Goal: Task Accomplishment & Management: Use online tool/utility

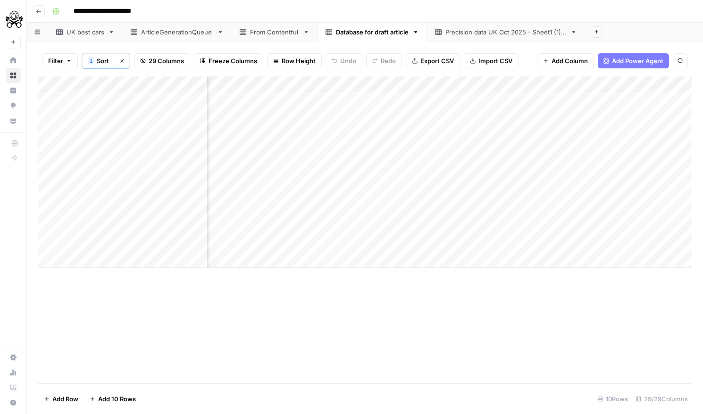
scroll to position [0, 3372]
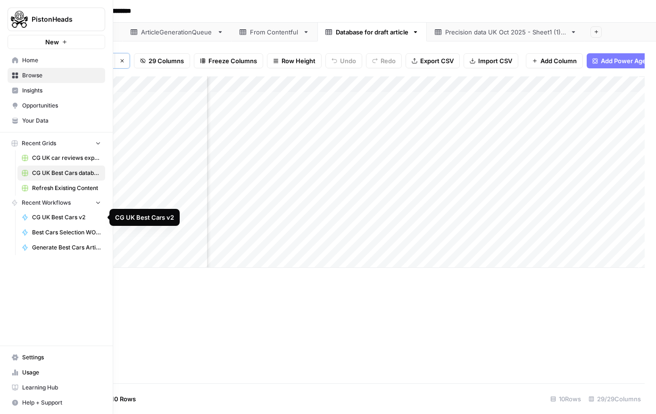
click at [63, 233] on span "Best Cars Selection WORKING" at bounding box center [66, 232] width 69 height 8
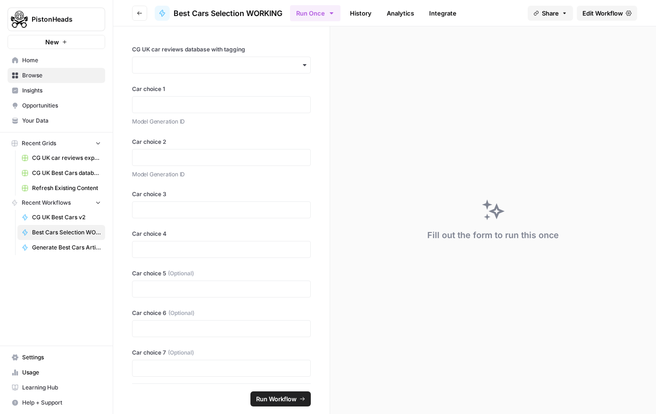
scroll to position [34, 0]
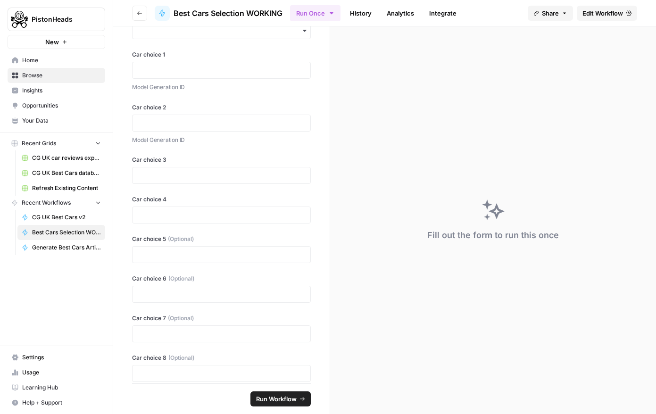
click at [207, 77] on div at bounding box center [221, 70] width 179 height 17
click at [204, 69] on input "Car choice 1" at bounding box center [221, 70] width 166 height 8
click at [191, 124] on input "Car choice 2" at bounding box center [221, 123] width 166 height 8
click at [190, 172] on input "Car choice 3" at bounding box center [221, 175] width 166 height 8
click at [601, 16] on span "Edit Workflow" at bounding box center [602, 12] width 41 height 9
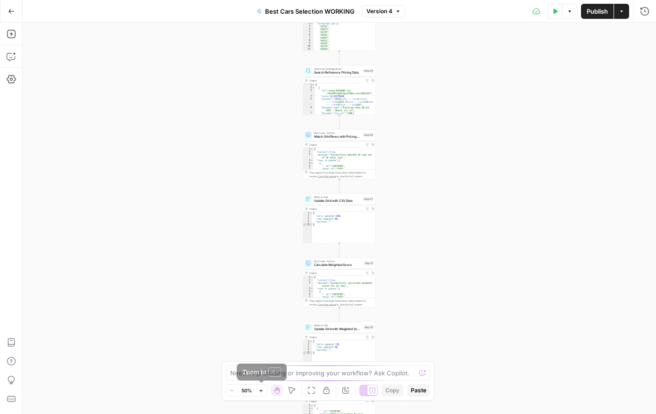
click at [263, 390] on icon "button" at bounding box center [260, 390] width 5 height 5
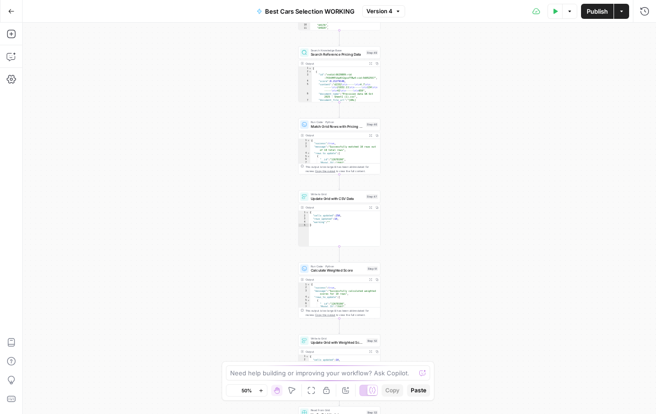
click at [263, 390] on icon "button" at bounding box center [260, 390] width 5 height 5
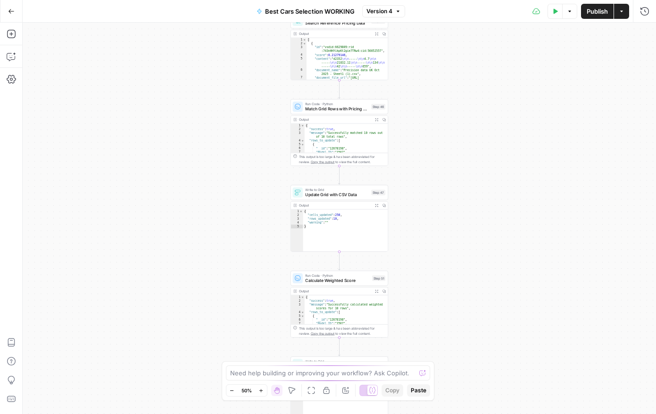
click at [263, 390] on icon "button" at bounding box center [260, 390] width 5 height 5
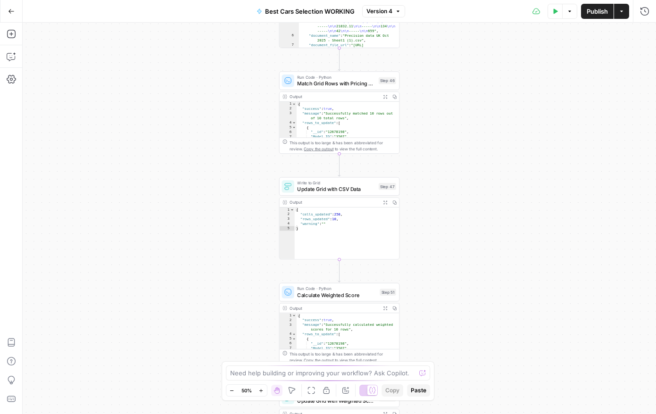
click at [263, 390] on icon "button" at bounding box center [260, 390] width 5 height 5
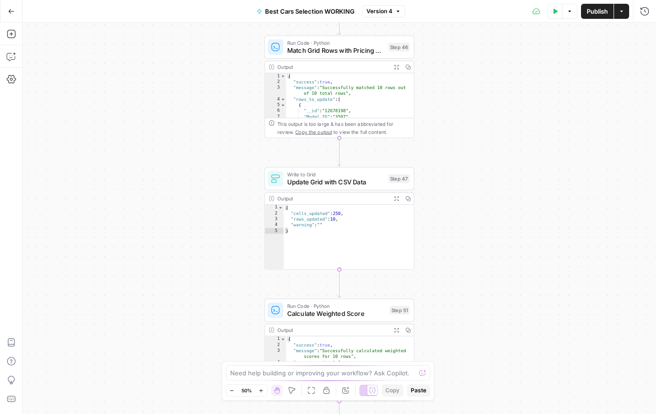
click at [263, 390] on icon "button" at bounding box center [260, 390] width 5 height 5
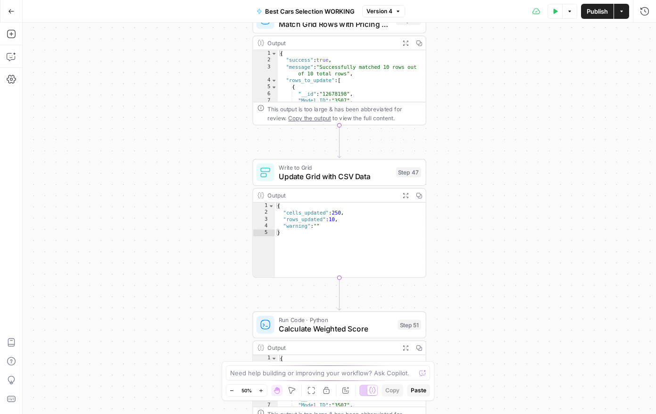
click at [263, 390] on icon "button" at bounding box center [260, 390] width 5 height 5
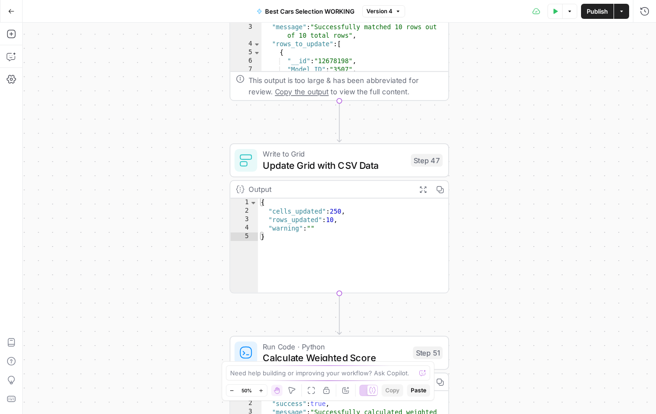
click at [263, 390] on icon "button" at bounding box center [260, 390] width 5 height 5
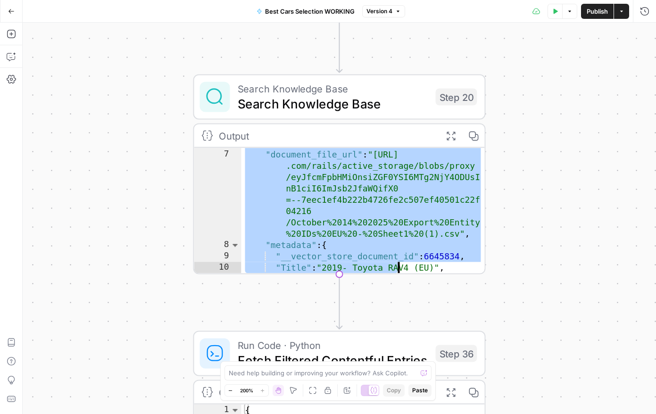
scroll to position [316, 0]
click at [319, 249] on div ""document_name" : "October 14 2025 Export Entity IDs EU - Sheet1 (1).csv" , "do…" at bounding box center [362, 205] width 243 height 159
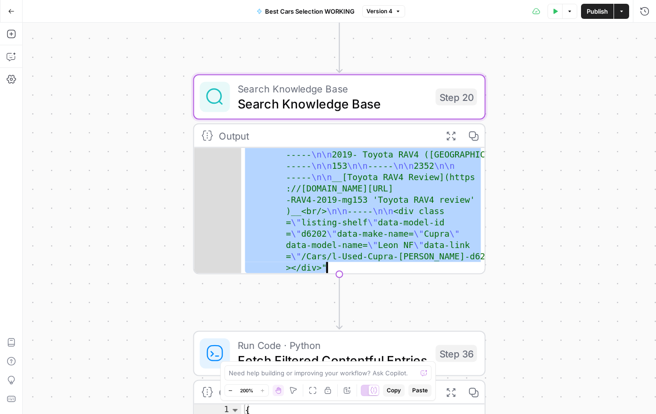
click at [139, 174] on div "Workflow Input Settings Inputs Search Knowledge Base Search Knowledge Base Step…" at bounding box center [339, 218] width 633 height 391
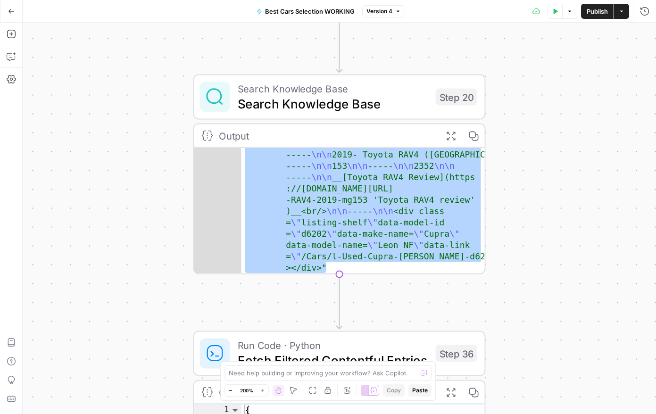
click at [505, 195] on div "Workflow Input Settings Inputs Search Knowledge Base Search Knowledge Base Step…" at bounding box center [339, 218] width 633 height 391
drag, startPoint x: 142, startPoint y: 116, endPoint x: 153, endPoint y: 118, distance: 11.6
click at [142, 116] on div "Workflow Input Settings Inputs Search Knowledge Base Search Knowledge Base Step…" at bounding box center [339, 218] width 633 height 391
click at [269, 135] on div "Output" at bounding box center [326, 135] width 215 height 15
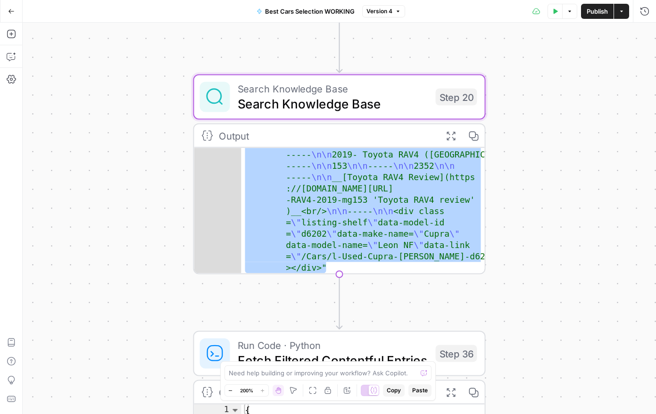
click at [284, 106] on span "Search Knowledge Base" at bounding box center [333, 103] width 191 height 19
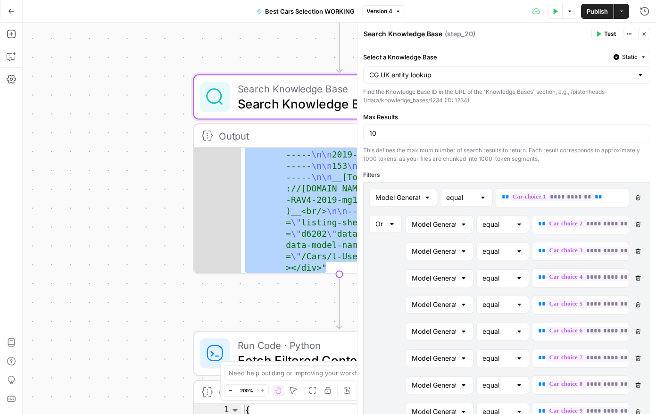
click at [144, 75] on div "Workflow Input Settings Inputs Search Knowledge Base Search Knowledge Base Step…" at bounding box center [339, 218] width 633 height 391
click at [156, 152] on div "Workflow Input Settings Inputs Search Knowledge Base Search Knowledge Base Step…" at bounding box center [339, 218] width 633 height 391
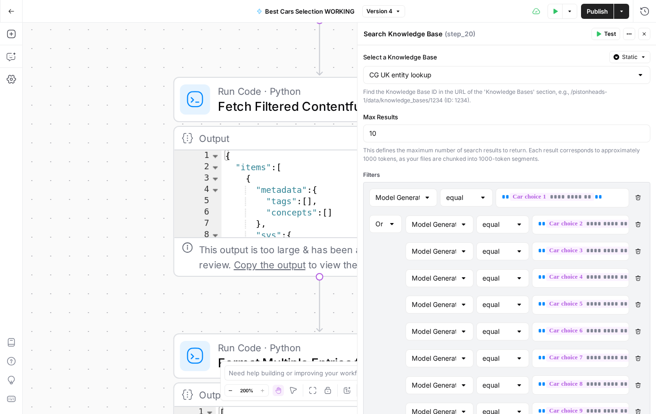
drag, startPoint x: 644, startPoint y: 29, endPoint x: 606, endPoint y: 42, distance: 39.8
click at [644, 30] on button "Close" at bounding box center [644, 34] width 12 height 12
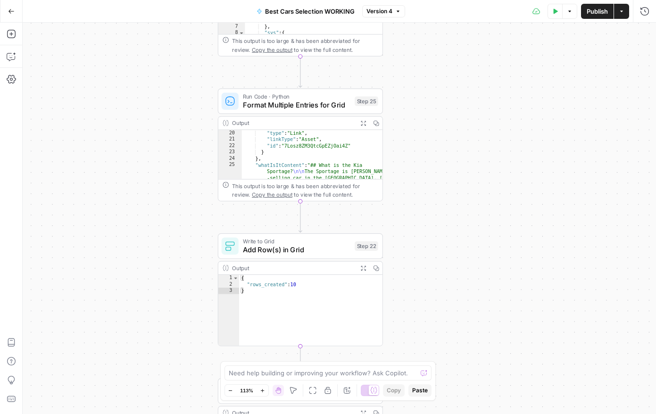
scroll to position [70, 0]
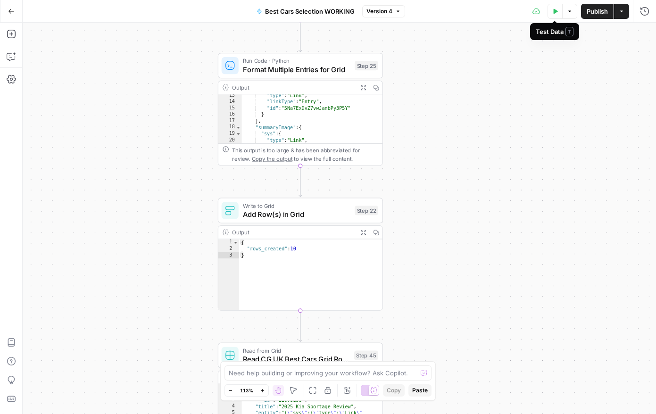
click at [552, 14] on button "Test Data" at bounding box center [555, 11] width 15 height 15
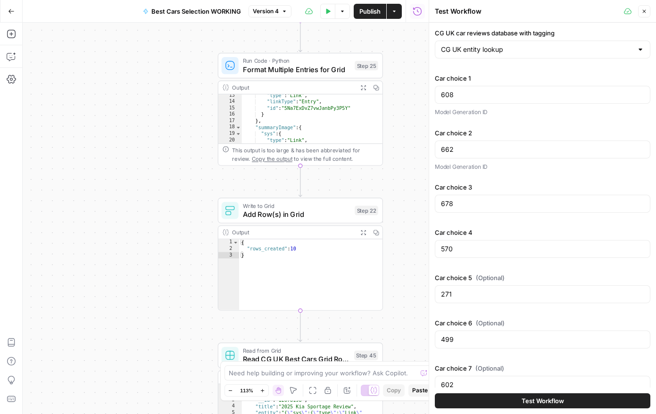
click at [506, 398] on button "Test Workflow" at bounding box center [543, 400] width 216 height 15
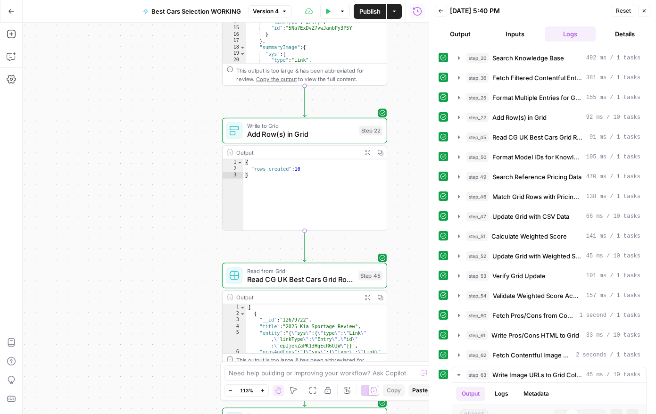
drag, startPoint x: 173, startPoint y: 242, endPoint x: 159, endPoint y: 27, distance: 215.5
click at [161, 25] on div "Workflow Input Settings Inputs Search Knowledge Base Search Knowledge Base Step…" at bounding box center [226, 218] width 406 height 391
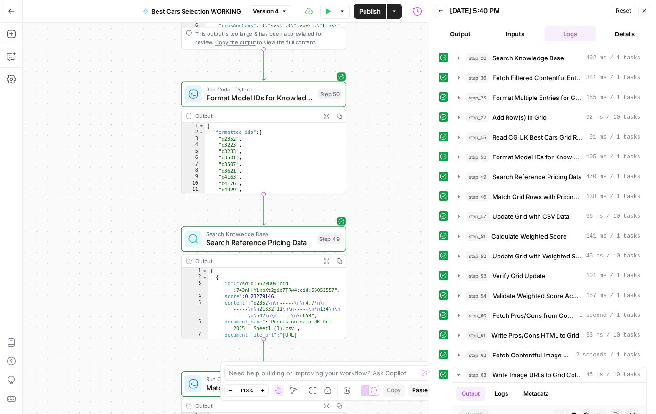
drag, startPoint x: 171, startPoint y: 282, endPoint x: 137, endPoint y: 93, distance: 191.6
click at [136, 65] on div "Workflow Input Settings Inputs Search Knowledge Base Search Knowledge Base Step…" at bounding box center [226, 218] width 406 height 391
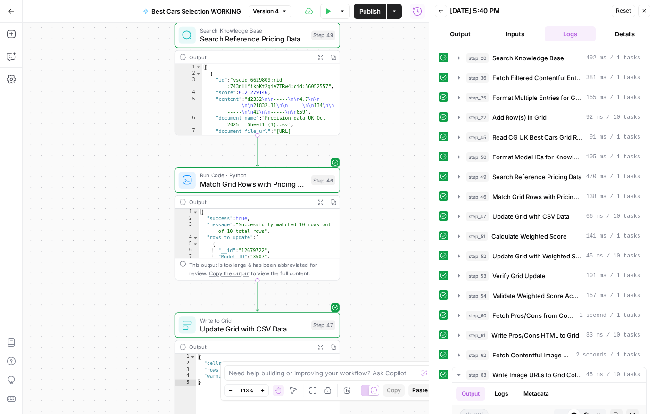
drag, startPoint x: 147, startPoint y: 313, endPoint x: 146, endPoint y: 136, distance: 176.4
click at [146, 136] on div "Workflow Input Settings Inputs Search Knowledge Base Search Knowledge Base Step…" at bounding box center [226, 218] width 406 height 391
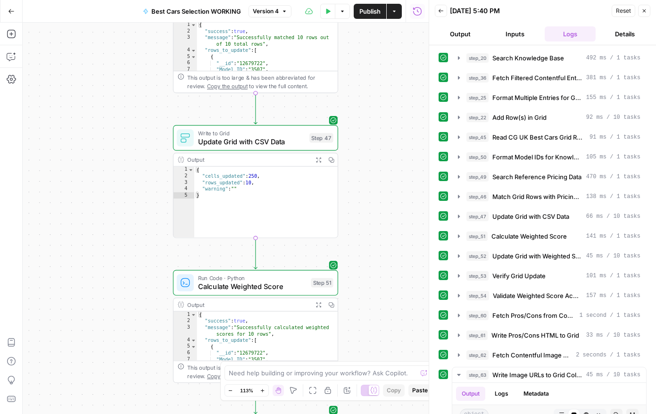
drag, startPoint x: 150, startPoint y: 316, endPoint x: 137, endPoint y: 109, distance: 207.0
click at [137, 108] on div "Workflow Input Settings Inputs Search Knowledge Base Search Knowledge Base Step…" at bounding box center [226, 218] width 406 height 391
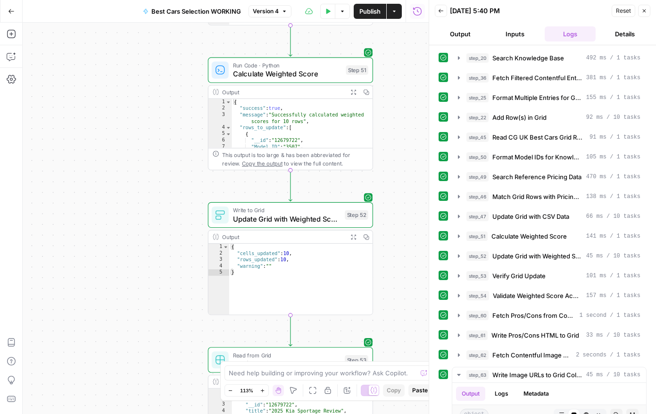
drag, startPoint x: 133, startPoint y: 305, endPoint x: 161, endPoint y: 132, distance: 175.5
click at [163, 126] on div "Workflow Input Settings Inputs Search Knowledge Base Search Knowledge Base Step…" at bounding box center [226, 218] width 406 height 391
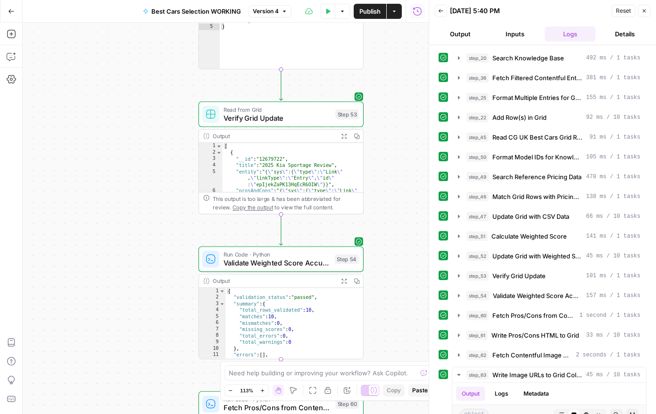
drag, startPoint x: 153, startPoint y: 337, endPoint x: 146, endPoint y: 112, distance: 225.5
click at [148, 104] on div "Workflow Input Settings Inputs Search Knowledge Base Search Knowledge Base Step…" at bounding box center [226, 218] width 406 height 391
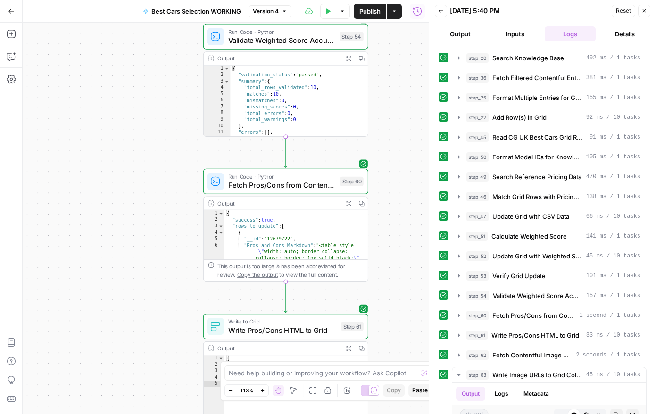
drag, startPoint x: 161, startPoint y: 278, endPoint x: 156, endPoint y: 87, distance: 191.1
click at [158, 85] on div "Workflow Input Settings Inputs Search Knowledge Base Search Knowledge Base Step…" at bounding box center [226, 218] width 406 height 391
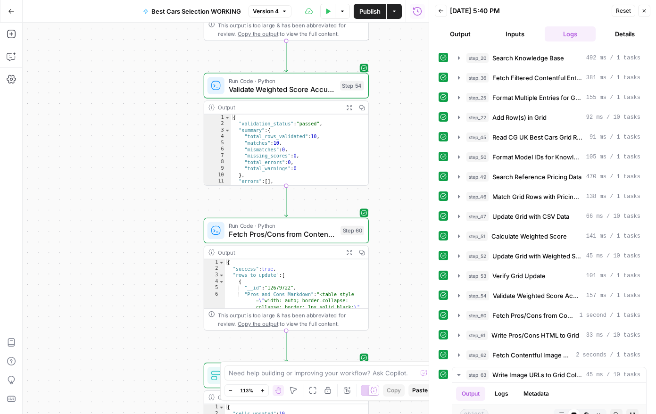
drag, startPoint x: 168, startPoint y: 251, endPoint x: 181, endPoint y: 295, distance: 46.0
click at [169, 313] on div "Workflow Input Settings Inputs Search Knowledge Base Search Knowledge Base Step…" at bounding box center [226, 218] width 406 height 391
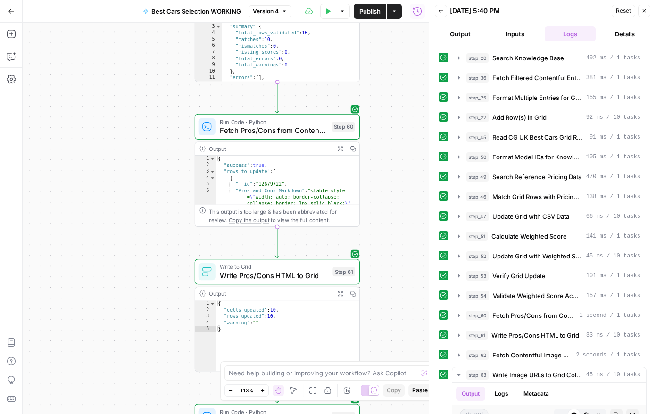
drag, startPoint x: 165, startPoint y: 242, endPoint x: 144, endPoint y: 110, distance: 133.2
click at [146, 102] on div "Workflow Input Settings Inputs Search Knowledge Base Search Knowledge Base Step…" at bounding box center [226, 218] width 406 height 391
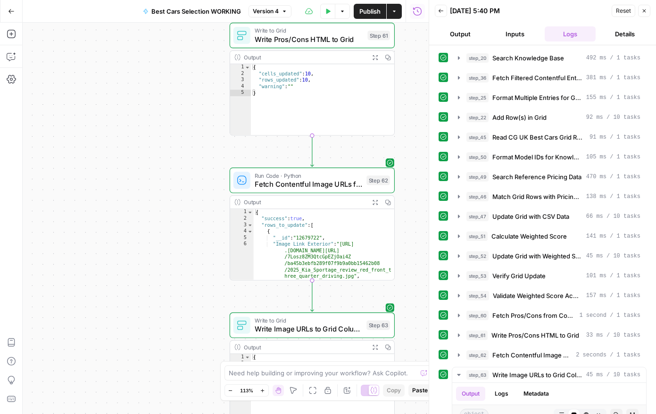
drag, startPoint x: 156, startPoint y: 321, endPoint x: 185, endPoint y: 148, distance: 175.6
click at [200, 125] on div "Workflow Input Settings Inputs Search Knowledge Base Search Knowledge Base Step…" at bounding box center [226, 218] width 406 height 391
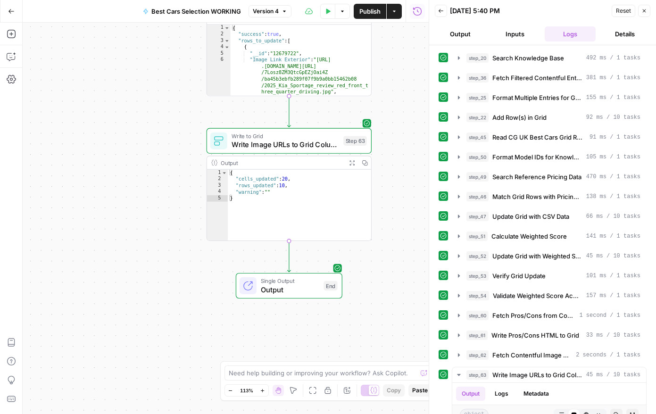
drag, startPoint x: 161, startPoint y: 313, endPoint x: 138, endPoint y: 134, distance: 179.8
click at [138, 134] on div "Workflow Input Settings Inputs Search Knowledge Base Search Knowledge Base Step…" at bounding box center [226, 218] width 406 height 391
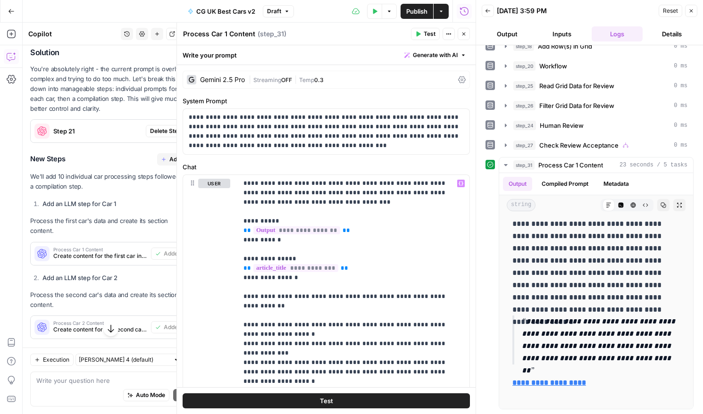
click at [463, 34] on icon "button" at bounding box center [463, 34] width 3 height 3
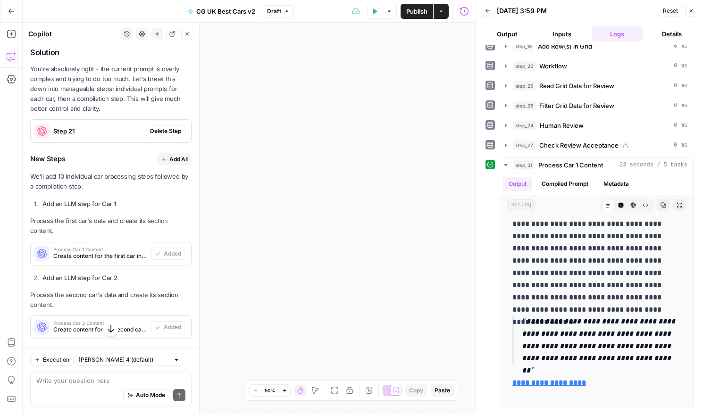
click at [336, 393] on icon "button" at bounding box center [335, 391] width 8 height 8
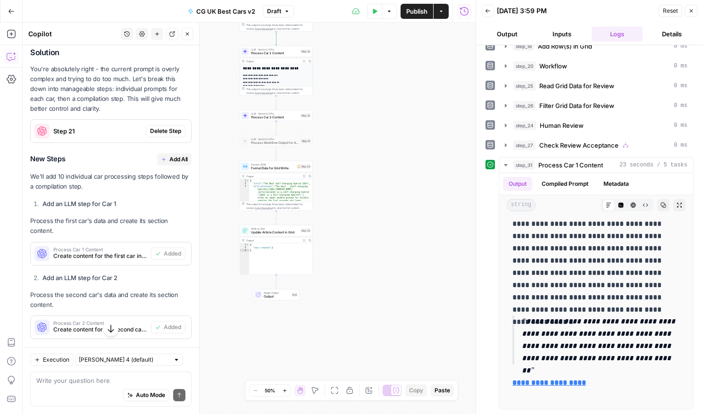
click at [13, 15] on button "Go Back" at bounding box center [11, 11] width 17 height 17
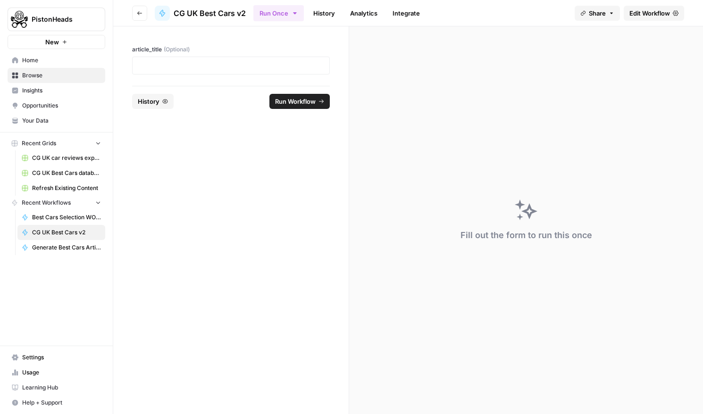
click at [66, 220] on span "Best Cars Selection WORKING" at bounding box center [66, 217] width 69 height 8
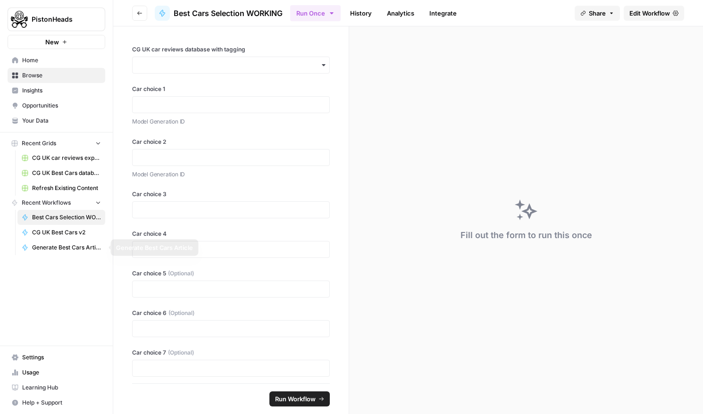
click at [66, 237] on link "CG UK Best Cars v2" at bounding box center [61, 232] width 88 height 15
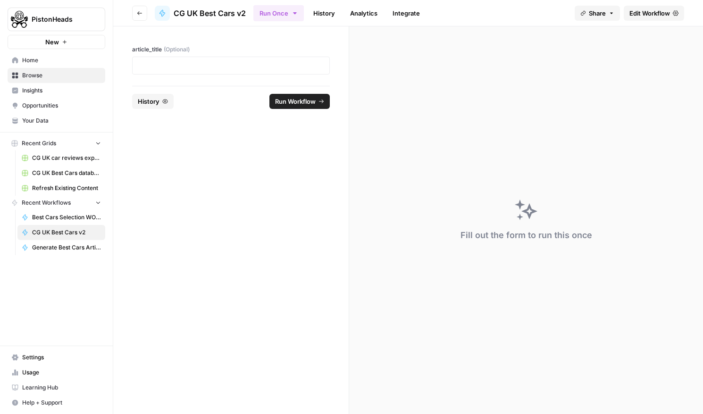
click at [632, 23] on header "Go back CG UK Best Cars v2 Run Once History Analytics Integrate Share Edit Work…" at bounding box center [408, 13] width 590 height 26
click at [634, 18] on link "Edit Workflow" at bounding box center [653, 13] width 60 height 15
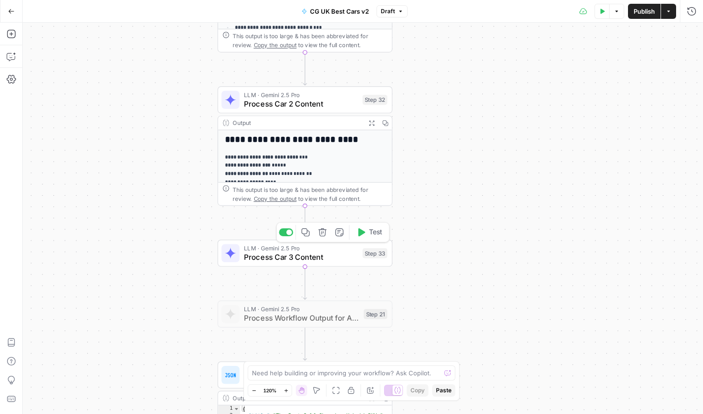
click at [321, 235] on icon "button" at bounding box center [322, 232] width 9 height 9
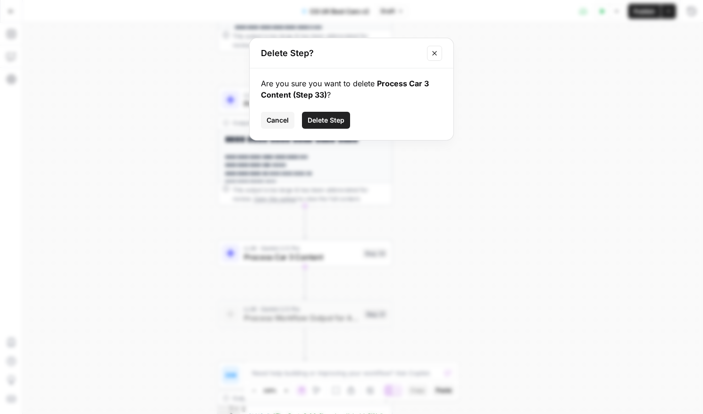
click at [327, 126] on button "Delete Step" at bounding box center [326, 120] width 48 height 17
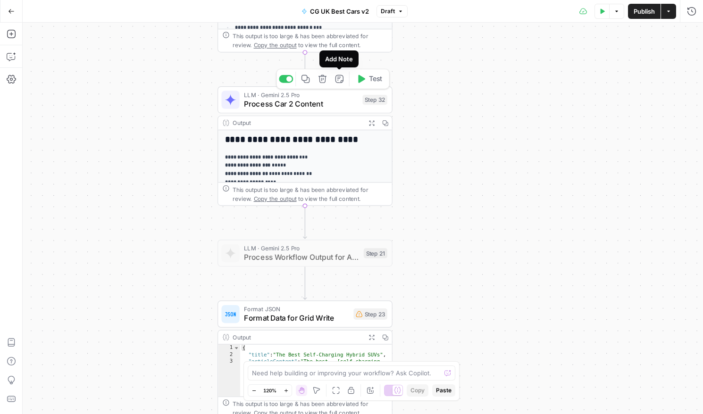
click at [339, 85] on button "Add Note" at bounding box center [339, 79] width 15 height 15
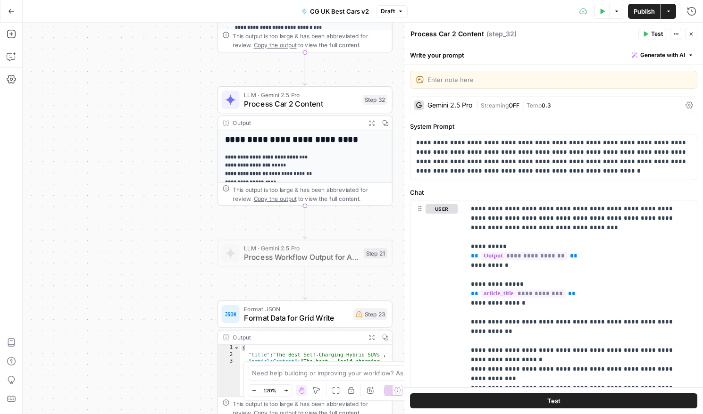
click at [690, 35] on icon "button" at bounding box center [691, 34] width 3 height 3
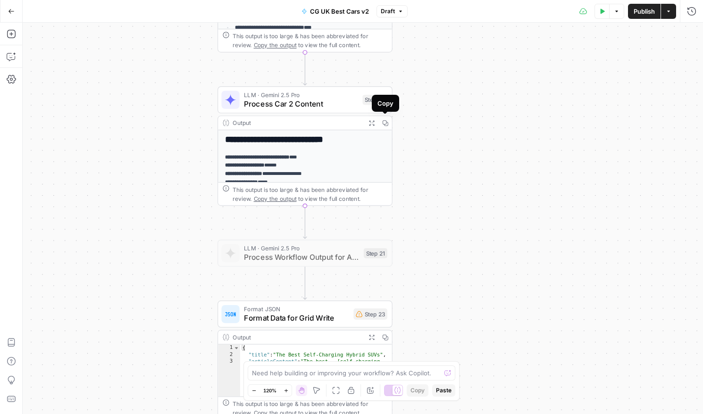
click at [390, 123] on button "Copy" at bounding box center [385, 123] width 14 height 14
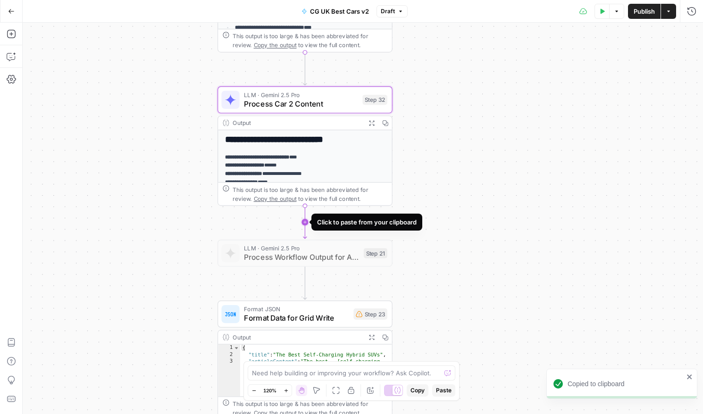
click at [306, 226] on icon "Edge from step_32 to step_21" at bounding box center [304, 222] width 3 height 33
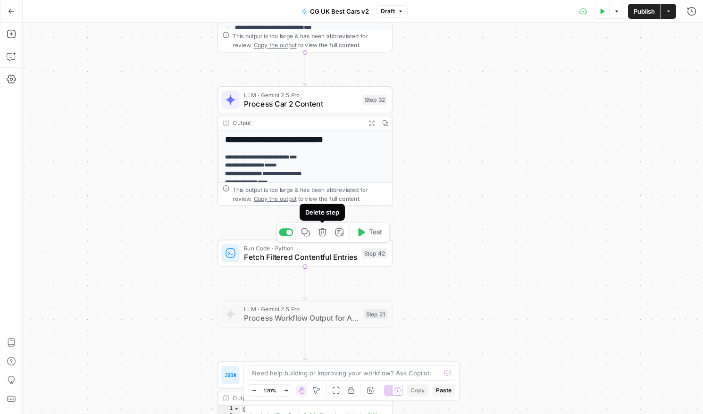
click at [324, 235] on icon "button" at bounding box center [322, 232] width 8 height 8
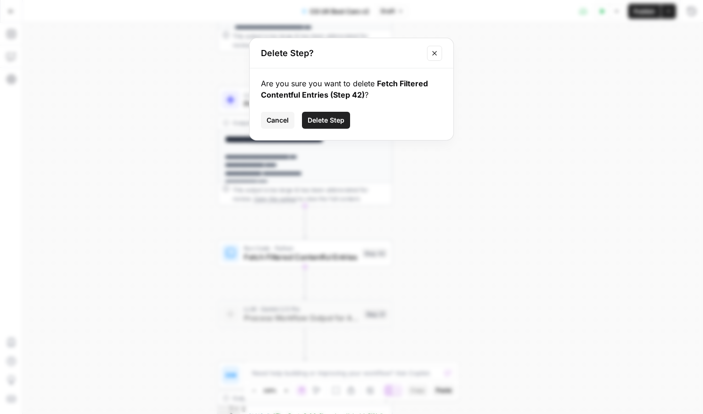
click at [285, 121] on span "Cancel" at bounding box center [277, 120] width 22 height 9
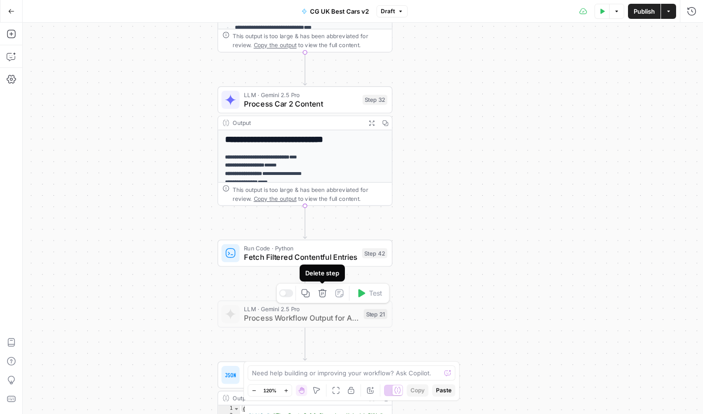
click at [324, 298] on button "Delete step" at bounding box center [322, 293] width 15 height 15
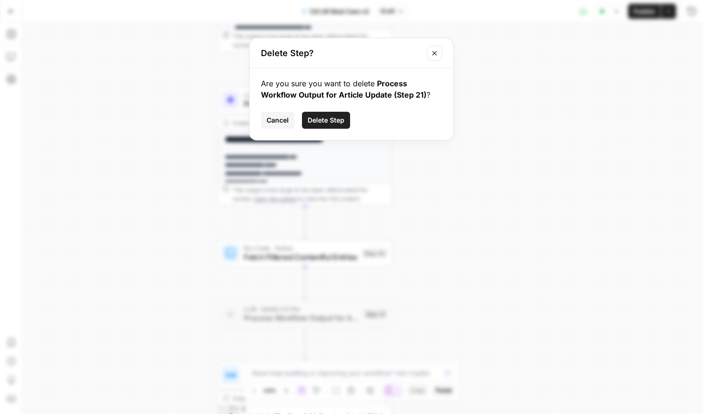
click at [340, 121] on span "Delete Step" at bounding box center [325, 120] width 37 height 9
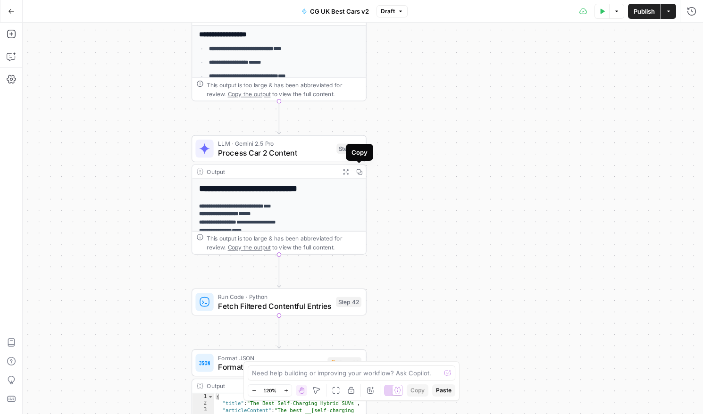
click at [359, 173] on icon "button" at bounding box center [359, 172] width 6 height 6
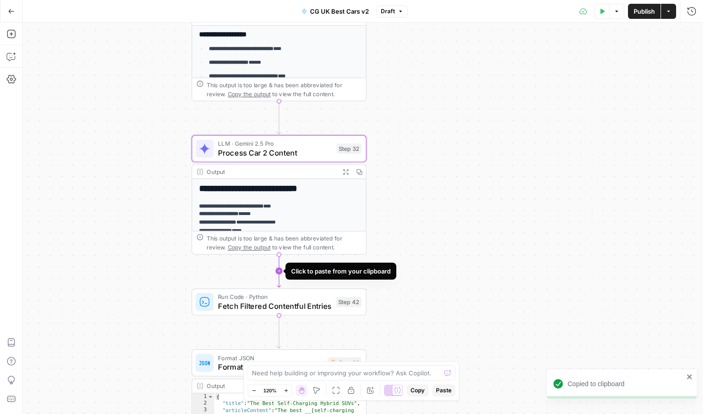
click at [277, 270] on icon "Edge from step_32 to step_42" at bounding box center [278, 271] width 3 height 33
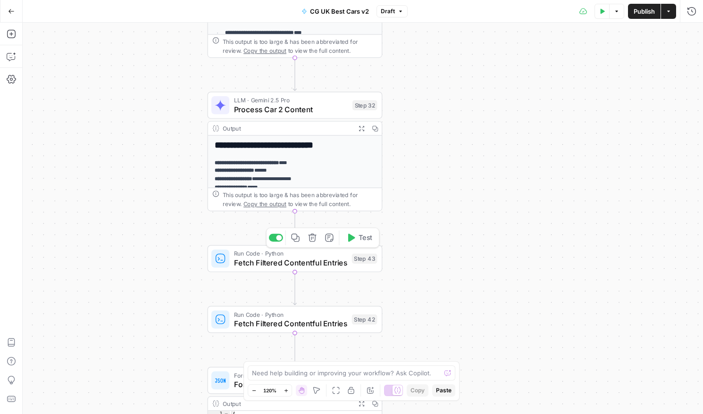
click at [310, 241] on icon "button" at bounding box center [312, 237] width 8 height 8
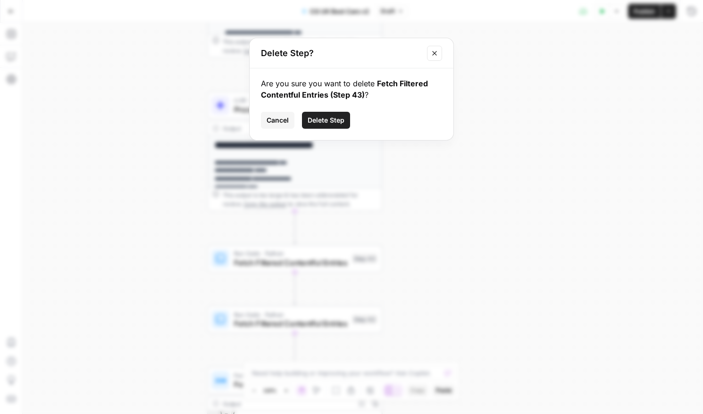
drag, startPoint x: 327, startPoint y: 120, endPoint x: 325, endPoint y: 133, distance: 12.3
click at [327, 121] on span "Delete Step" at bounding box center [325, 120] width 37 height 9
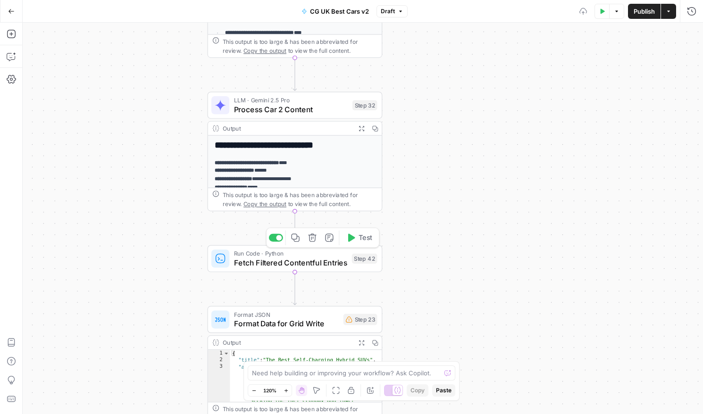
click at [310, 242] on button "Delete step" at bounding box center [312, 238] width 15 height 15
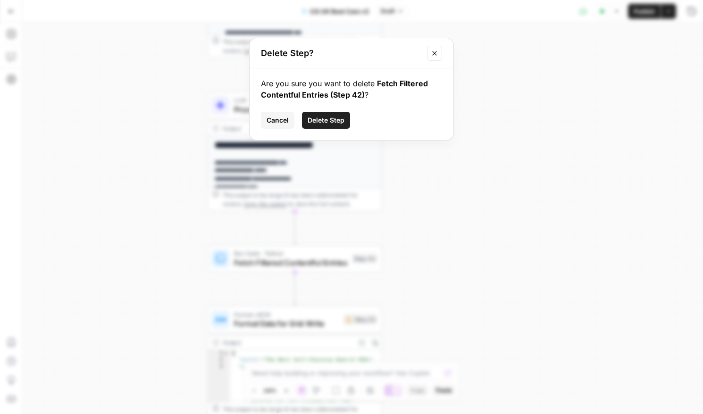
click at [332, 120] on span "Delete Step" at bounding box center [325, 120] width 37 height 9
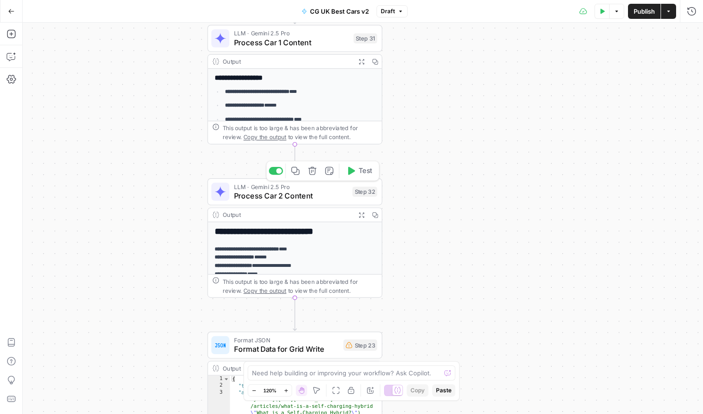
click at [323, 192] on span "Process Car 2 Content" at bounding box center [291, 195] width 114 height 11
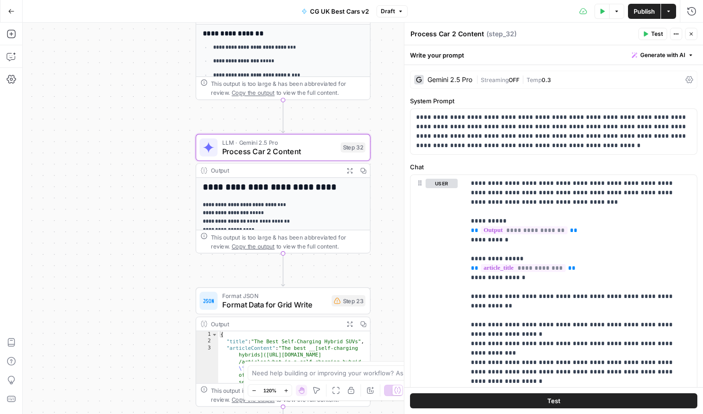
drag, startPoint x: 172, startPoint y: 188, endPoint x: 159, endPoint y: 117, distance: 71.4
click at [159, 117] on div "true false Workflow Input Settings Inputs Read from Grid Read from Grid Step 1 …" at bounding box center [363, 218] width 680 height 391
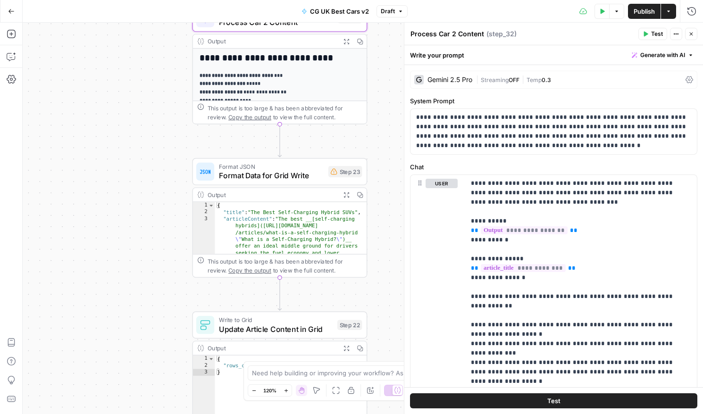
drag, startPoint x: 174, startPoint y: 216, endPoint x: 171, endPoint y: 86, distance: 129.3
click at [171, 86] on div "true false Workflow Input Settings Inputs Read from Grid Read from Grid Step 1 …" at bounding box center [363, 218] width 680 height 391
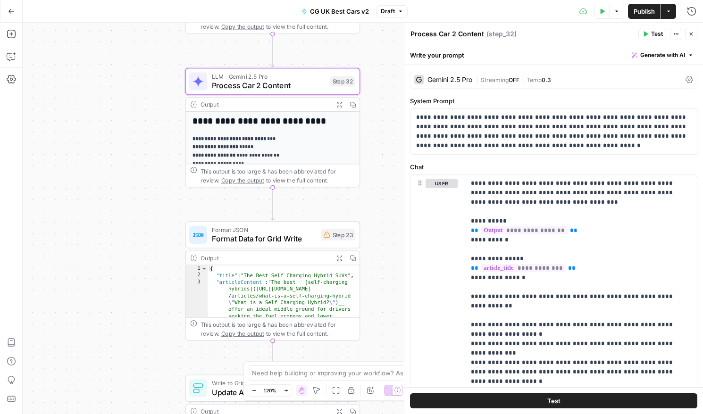
drag, startPoint x: 158, startPoint y: 168, endPoint x: 150, endPoint y: 233, distance: 66.1
click at [150, 233] on div "true false Workflow Input Settings Inputs Read from Grid Read from Grid Step 1 …" at bounding box center [363, 218] width 680 height 391
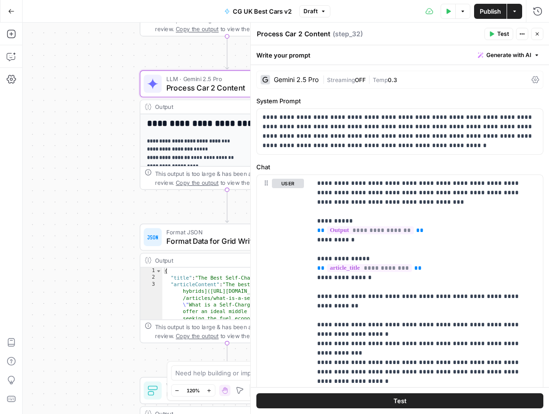
click at [13, 18] on button "Go Back" at bounding box center [11, 11] width 17 height 17
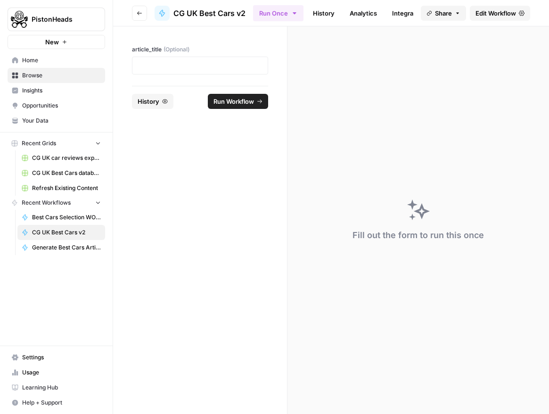
click at [29, 62] on span "Home" at bounding box center [61, 60] width 79 height 8
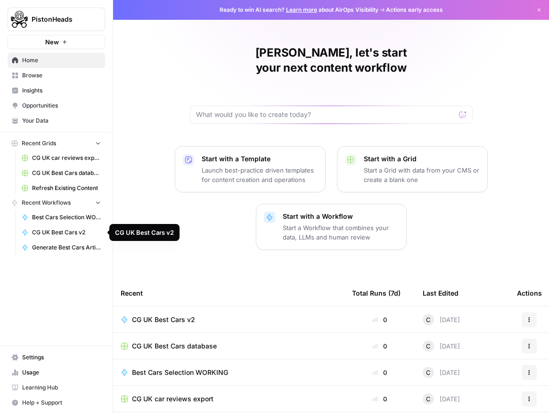
click at [51, 226] on link "CG UK Best Cars v2" at bounding box center [61, 232] width 88 height 15
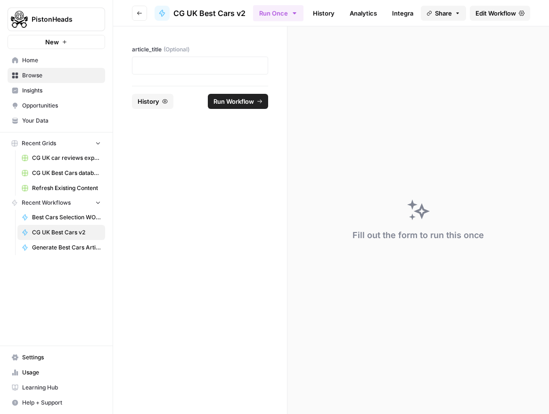
click at [501, 15] on span "Edit Workflow" at bounding box center [496, 12] width 41 height 9
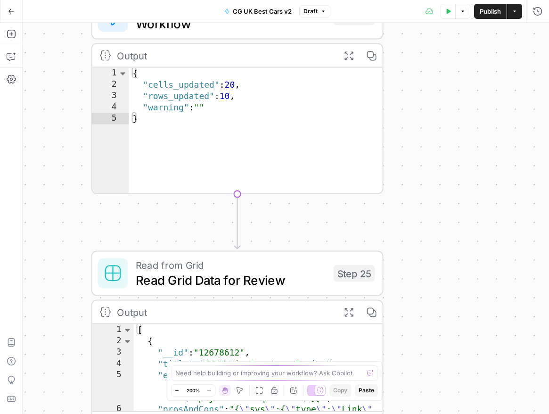
drag, startPoint x: 426, startPoint y: 166, endPoint x: 432, endPoint y: 441, distance: 274.6
click at [432, 414] on html "PistonHeads New Home Browse Insights Opportunities Your Data Recent Grids CG UK…" at bounding box center [274, 207] width 549 height 414
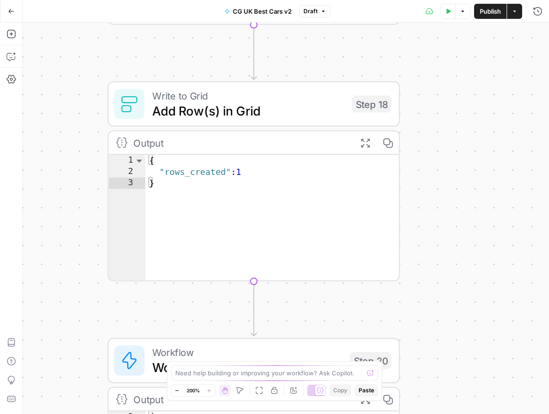
drag, startPoint x: 413, startPoint y: 278, endPoint x: 428, endPoint y: 332, distance: 56.3
click at [424, 347] on div "true false Workflow Input Settings Inputs Read from Grid Read from Grid Step 1 …" at bounding box center [286, 218] width 527 height 391
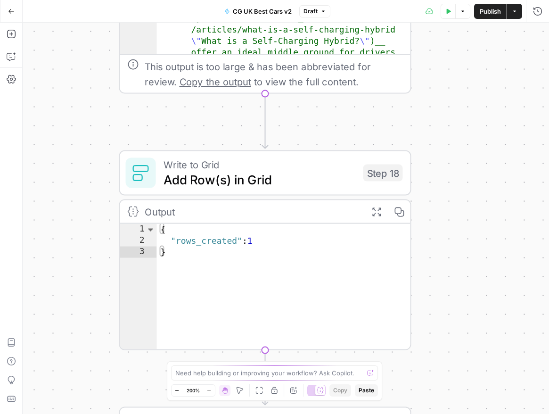
click at [431, 354] on div "true false Workflow Input Settings Inputs Read from Grid Read from Grid Step 1 …" at bounding box center [286, 218] width 527 height 391
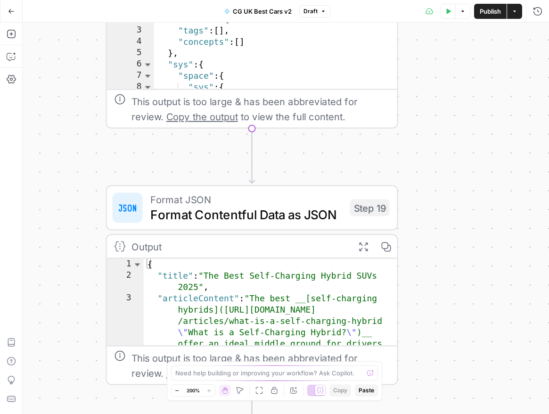
drag, startPoint x: 448, startPoint y: 227, endPoint x: 460, endPoint y: 305, distance: 78.7
click at [449, 347] on div "true false Workflow Input Settings Inputs Read from Grid Read from Grid Step 1 …" at bounding box center [286, 218] width 527 height 391
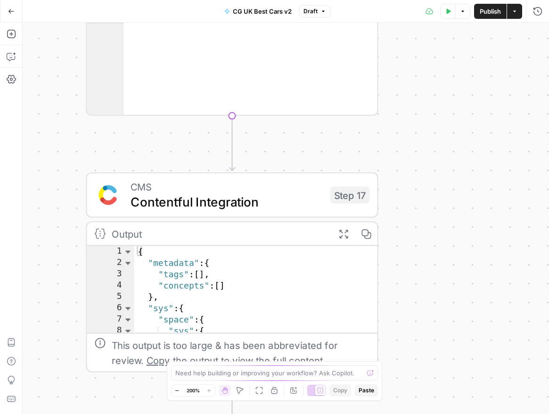
drag, startPoint x: 467, startPoint y: 146, endPoint x: 454, endPoint y: 313, distance: 167.0
click at [448, 331] on div "true false Workflow Input Settings Inputs Read from Grid Read from Grid Step 1 …" at bounding box center [286, 218] width 527 height 391
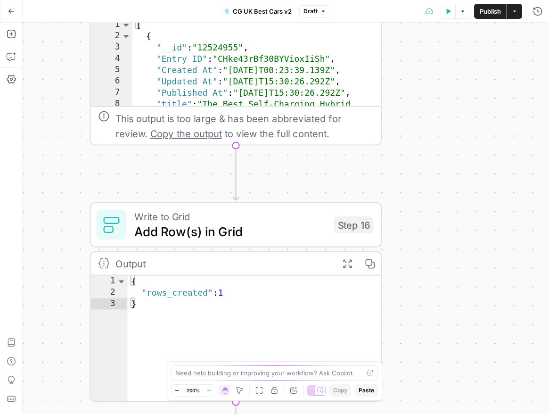
drag, startPoint x: 448, startPoint y: 123, endPoint x: 448, endPoint y: 312, distance: 189.1
click at [448, 370] on div "true false Workflow Input Settings Inputs Read from Grid Read from Grid Step 1 …" at bounding box center [286, 218] width 527 height 391
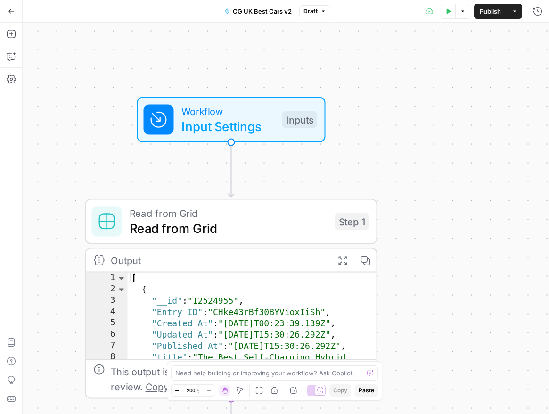
drag, startPoint x: 446, startPoint y: 146, endPoint x: 448, endPoint y: 300, distance: 153.8
click at [446, 341] on div "true false Workflow Input Settings Inputs Read from Grid Read from Grid Step 1 …" at bounding box center [286, 218] width 527 height 391
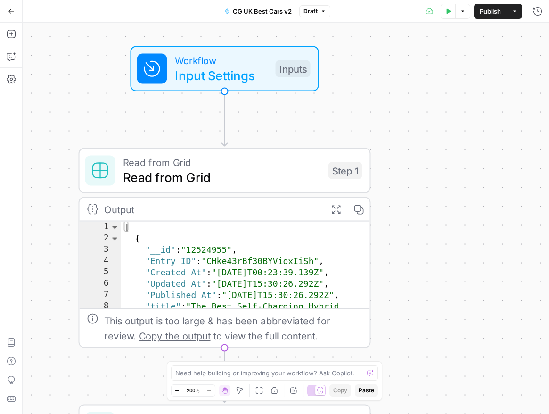
drag, startPoint x: 432, startPoint y: 157, endPoint x: 424, endPoint y: 109, distance: 47.8
click at [424, 109] on div "true false Workflow Input Settings Inputs Read from Grid Read from Grid Step 1 …" at bounding box center [286, 218] width 527 height 391
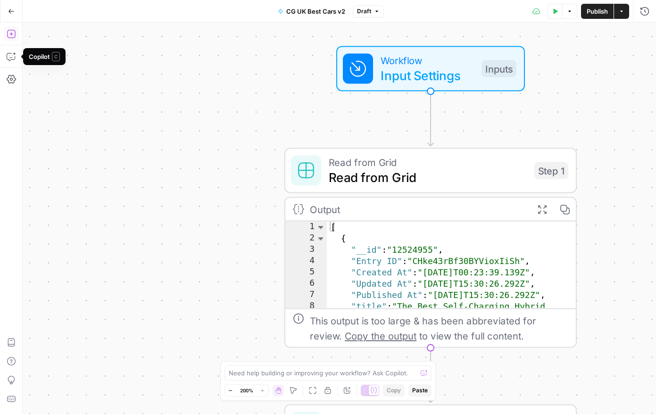
click at [13, 36] on icon "button" at bounding box center [11, 33] width 9 height 9
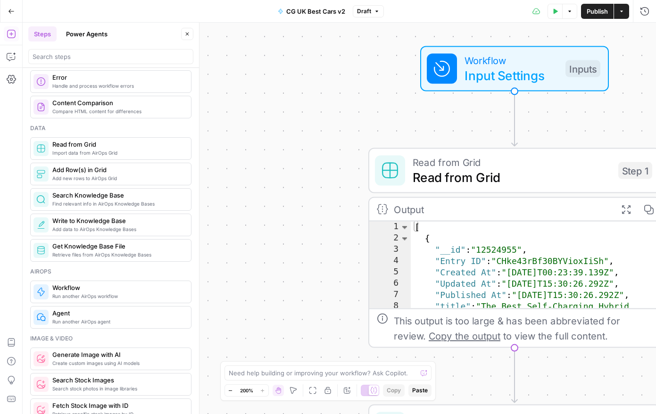
scroll to position [412, 0]
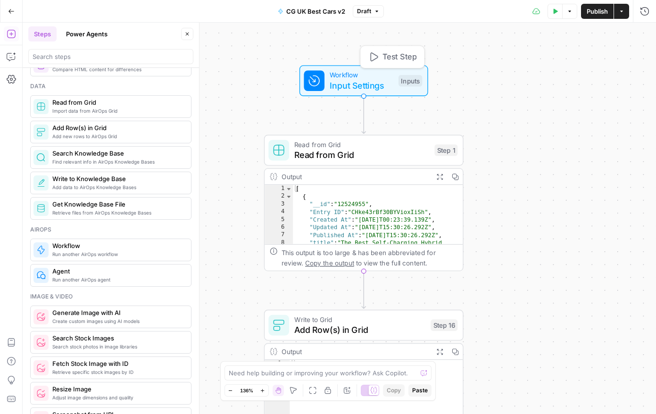
click at [376, 77] on span "Workflow" at bounding box center [362, 75] width 64 height 10
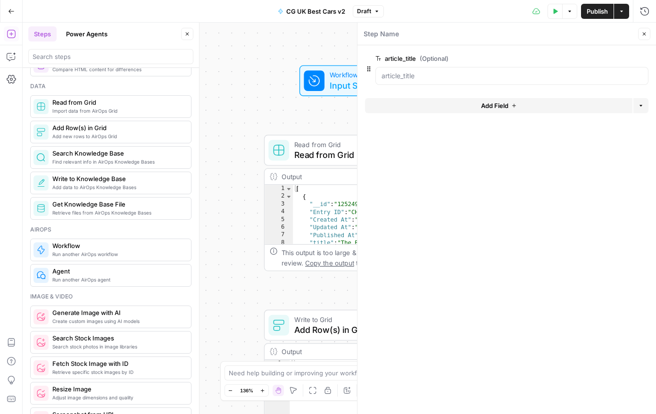
click at [256, 78] on div "true false Workflow Input Settings Inputs Test Step Read from Grid Read from Gr…" at bounding box center [339, 218] width 633 height 391
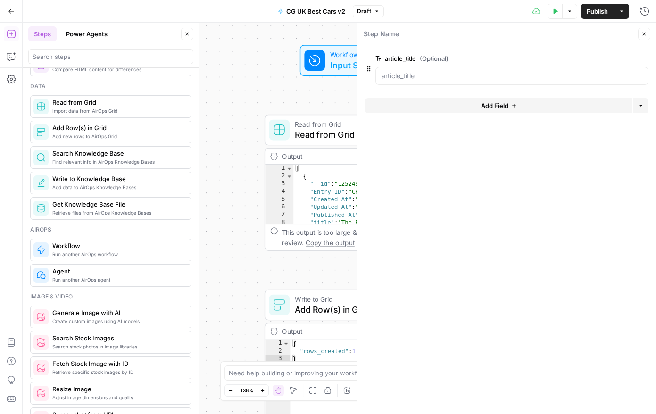
click at [647, 33] on button "Close" at bounding box center [644, 34] width 12 height 12
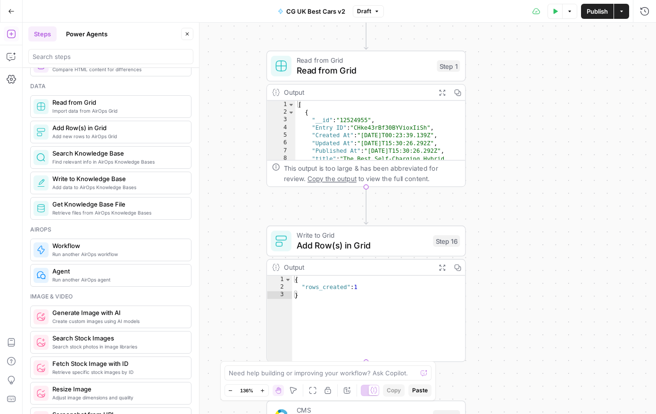
drag, startPoint x: 249, startPoint y: 157, endPoint x: 245, endPoint y: 29, distance: 128.3
click at [246, 28] on div "true false Workflow Input Settings Inputs Read from Grid Read from Grid Step 1 …" at bounding box center [339, 218] width 633 height 391
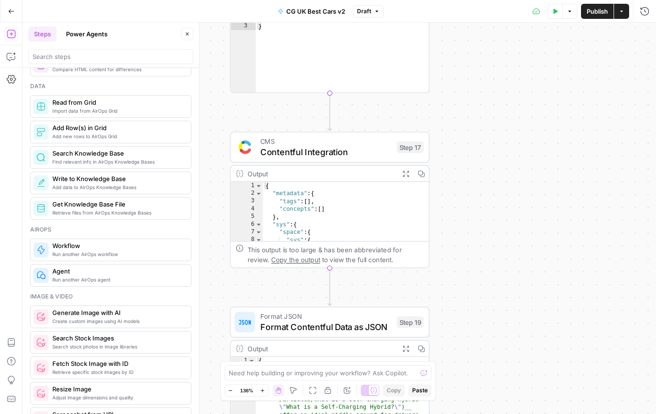
drag, startPoint x: 241, startPoint y: 183, endPoint x: 210, endPoint y: -20, distance: 205.1
click at [210, 0] on html "PistonHeads New Home Browse Insights Opportunities Your Data Recent Grids CG UK…" at bounding box center [328, 207] width 656 height 414
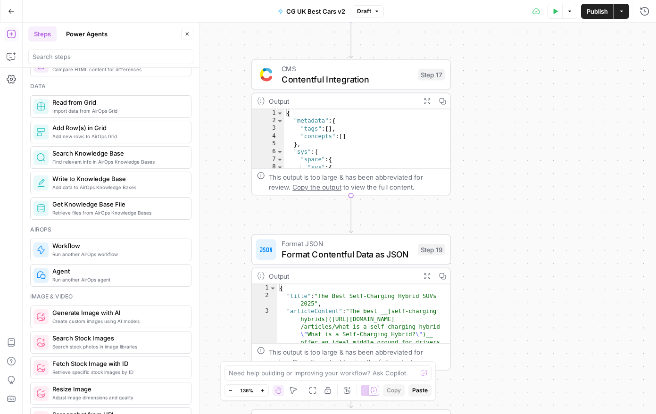
drag, startPoint x: 472, startPoint y: 176, endPoint x: 444, endPoint y: 100, distance: 81.3
click at [484, 113] on div "true false Workflow Input Settings Inputs Read from Grid Read from Grid Step 1 …" at bounding box center [339, 218] width 633 height 391
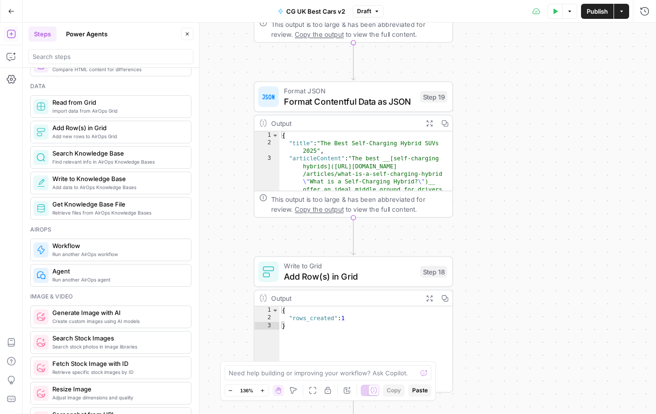
drag, startPoint x: 508, startPoint y: 266, endPoint x: 515, endPoint y: 140, distance: 125.7
click at [511, 113] on div "true false Workflow Input Settings Inputs Read from Grid Read from Grid Step 1 …" at bounding box center [339, 218] width 633 height 391
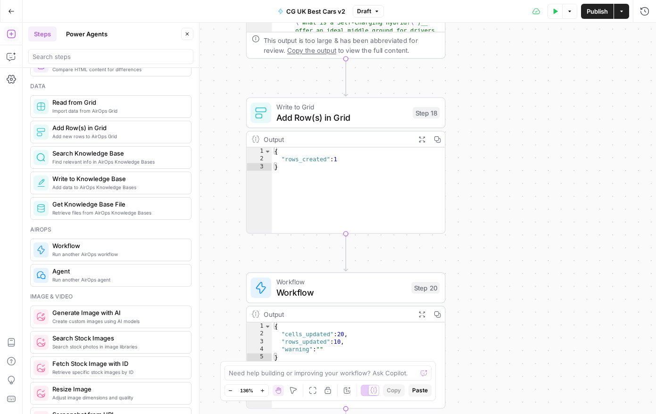
drag, startPoint x: 542, startPoint y: 249, endPoint x: 531, endPoint y: 123, distance: 126.5
click at [531, 117] on div "true false Workflow Input Settings Inputs Read from Grid Read from Grid Step 1 …" at bounding box center [339, 218] width 633 height 391
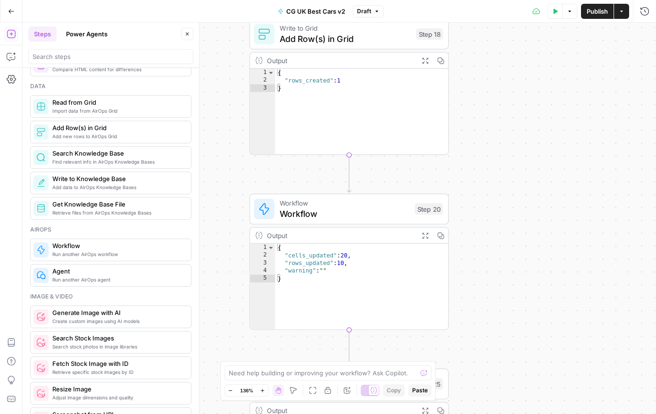
drag, startPoint x: 546, startPoint y: 167, endPoint x: 544, endPoint y: 151, distance: 16.6
click at [544, 149] on div "true false Workflow Input Settings Inputs Read from Grid Read from Grid Step 1 …" at bounding box center [339, 218] width 633 height 391
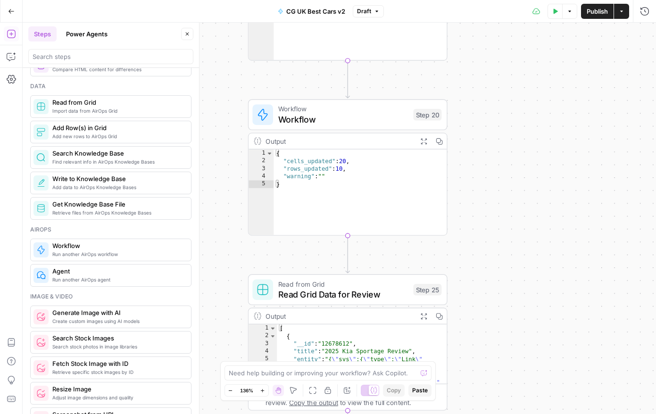
drag, startPoint x: 529, startPoint y: 228, endPoint x: 527, endPoint y: 171, distance: 56.6
click at [527, 171] on div "true false Workflow Input Settings Inputs Read from Grid Read from Grid Step 1 …" at bounding box center [339, 218] width 633 height 391
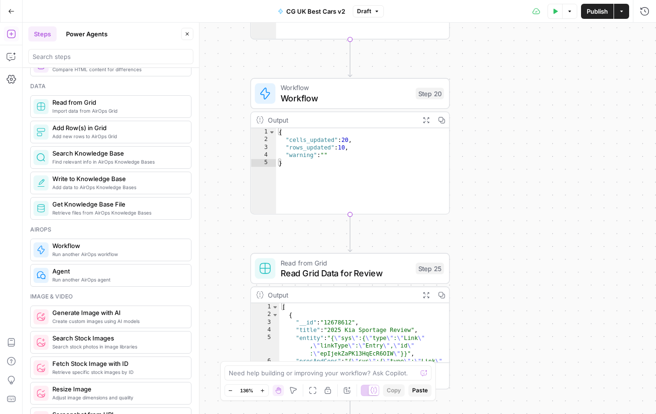
drag, startPoint x: 535, startPoint y: 312, endPoint x: 488, endPoint y: 274, distance: 60.3
click at [537, 293] on div "true false Workflow Input Settings Inputs Read from Grid Read from Grid Step 1 …" at bounding box center [339, 218] width 633 height 391
click at [7, 10] on button "Go Back" at bounding box center [11, 11] width 17 height 17
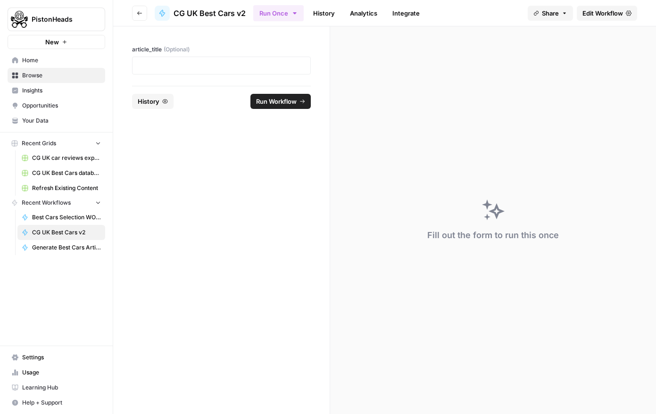
click at [48, 102] on span "Opportunities" at bounding box center [61, 105] width 79 height 8
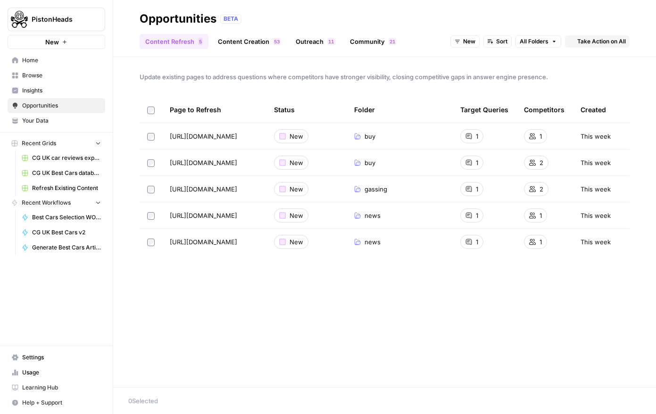
click at [43, 115] on link "Your Data" at bounding box center [57, 120] width 98 height 15
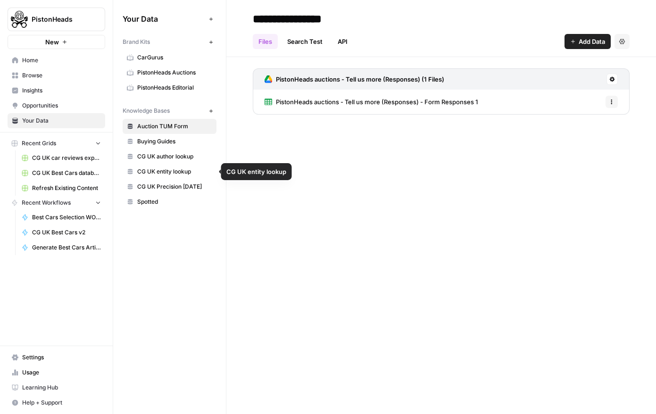
click at [163, 174] on span "CG UK entity lookup" at bounding box center [174, 171] width 75 height 8
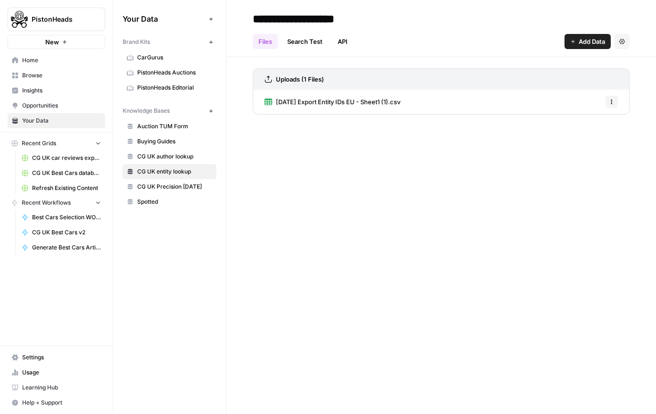
click at [299, 103] on span "[DATE] Export Entity IDs EU - Sheet1 (1).csv" at bounding box center [338, 101] width 125 height 9
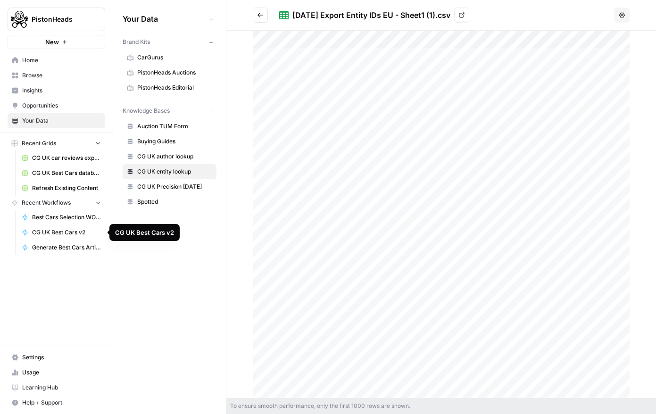
click at [60, 226] on link "CG UK Best Cars v2" at bounding box center [61, 232] width 88 height 15
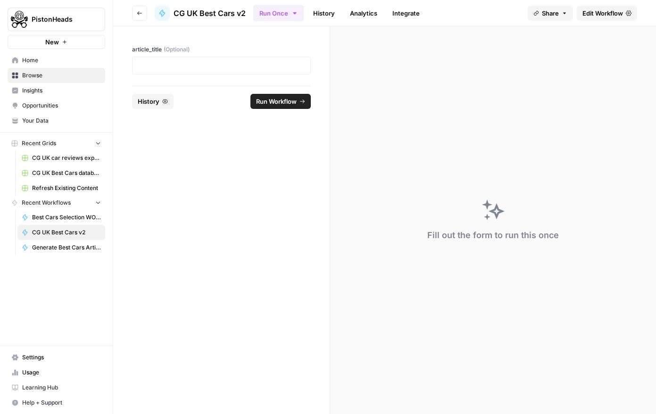
click at [620, 6] on link "Edit Workflow" at bounding box center [607, 13] width 60 height 15
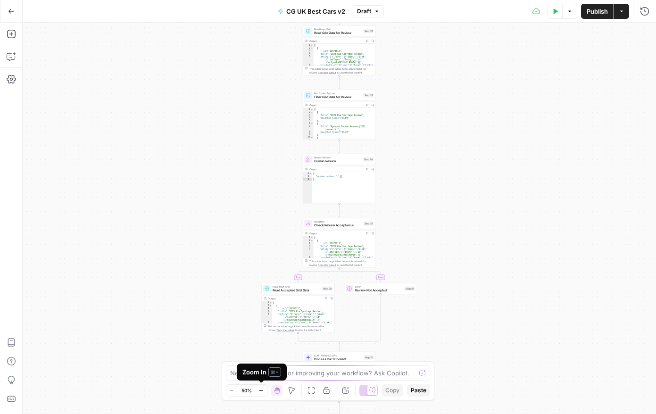
click at [259, 391] on icon "button" at bounding box center [260, 390] width 5 height 5
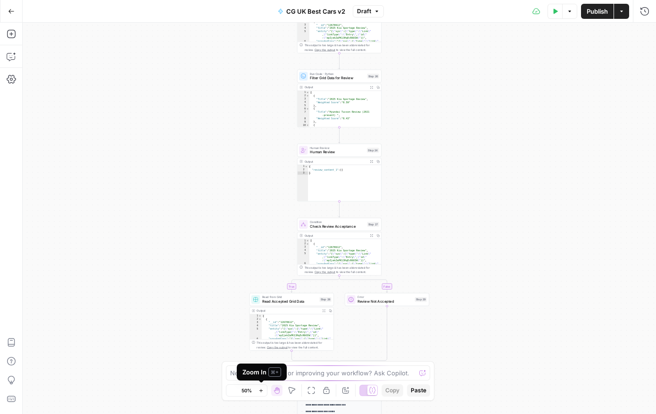
click at [259, 391] on icon "button" at bounding box center [260, 390] width 5 height 5
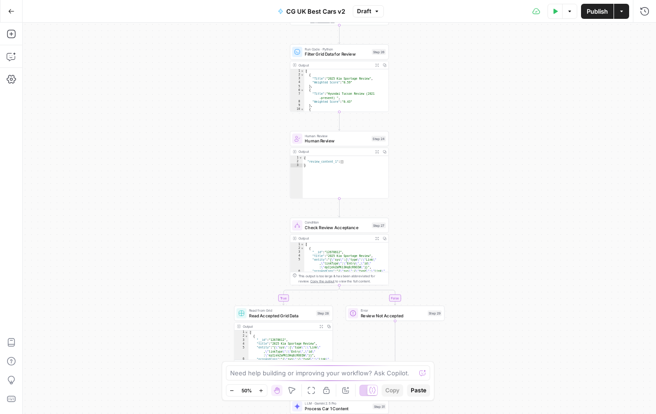
click at [259, 391] on icon "button" at bounding box center [260, 390] width 5 height 5
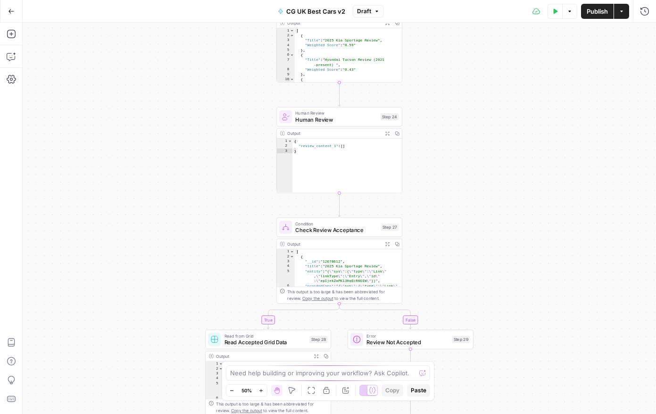
click at [259, 391] on icon "button" at bounding box center [260, 390] width 5 height 5
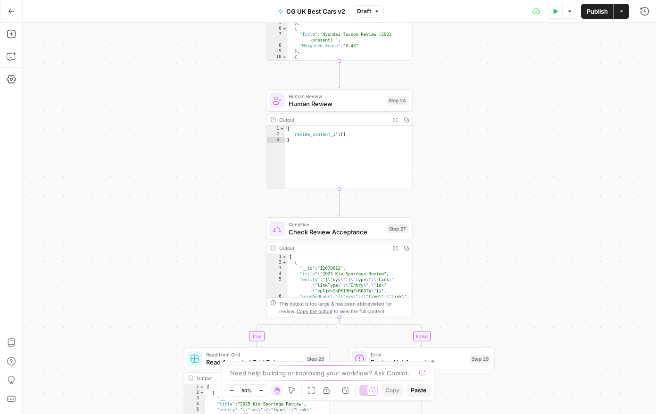
click at [259, 391] on icon "button" at bounding box center [260, 390] width 5 height 5
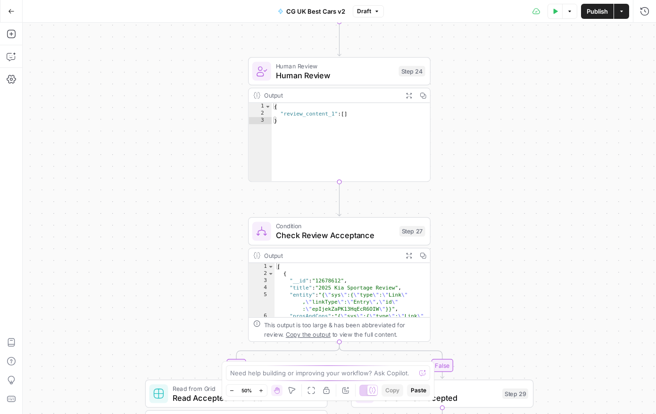
click at [259, 391] on icon "button" at bounding box center [260, 390] width 5 height 5
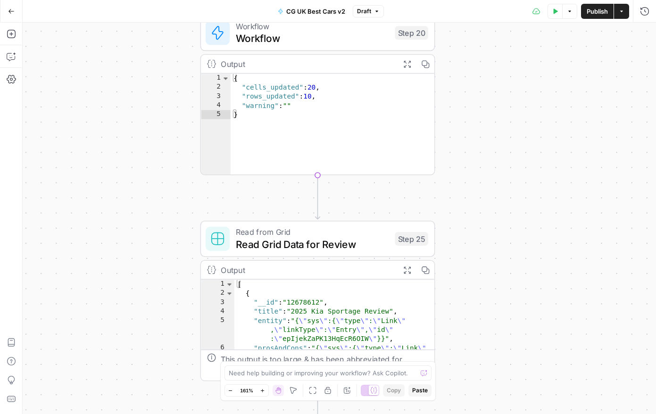
drag, startPoint x: 185, startPoint y: 186, endPoint x: 140, endPoint y: -66, distance: 256.3
click at [140, 0] on html "PistonHeads New Home Browse Insights Opportunities Your Data Recent Grids CG UK…" at bounding box center [328, 207] width 656 height 414
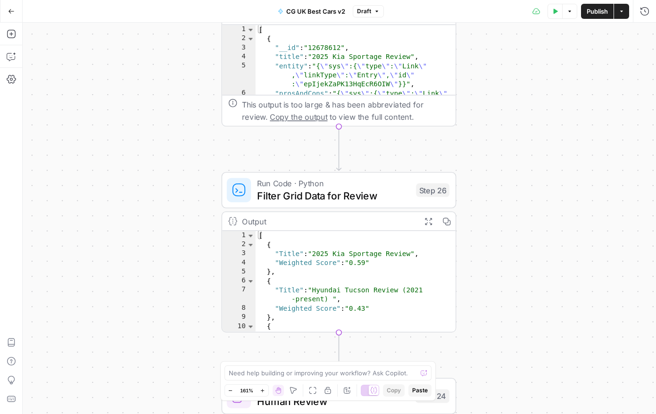
drag, startPoint x: 142, startPoint y: 210, endPoint x: 191, endPoint y: 26, distance: 190.5
click at [193, 22] on div "Go Back CG UK Best Cars v2 Draft Test Data Options Publish Actions Run History …" at bounding box center [328, 207] width 656 height 414
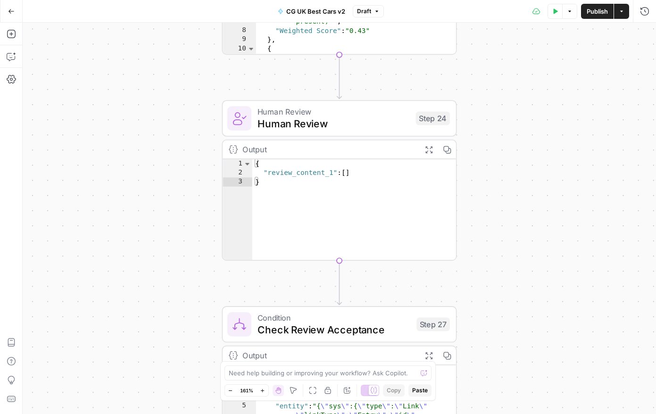
drag, startPoint x: 166, startPoint y: 224, endPoint x: 152, endPoint y: 55, distance: 169.9
click at [152, 55] on div "true false Workflow Input Settings Inputs Read from Grid Read from Grid Step 1 …" at bounding box center [339, 218] width 633 height 391
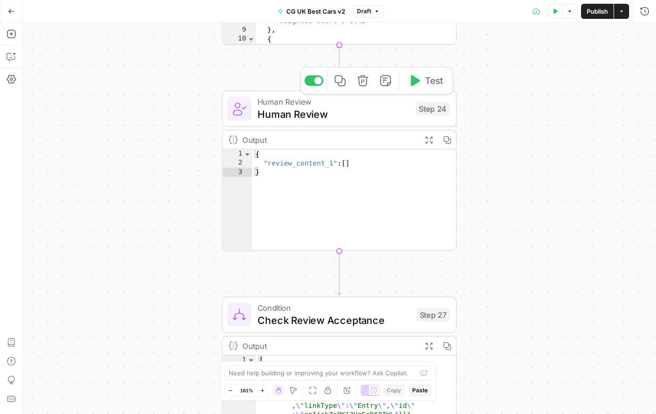
click at [414, 88] on button "Test" at bounding box center [425, 81] width 47 height 20
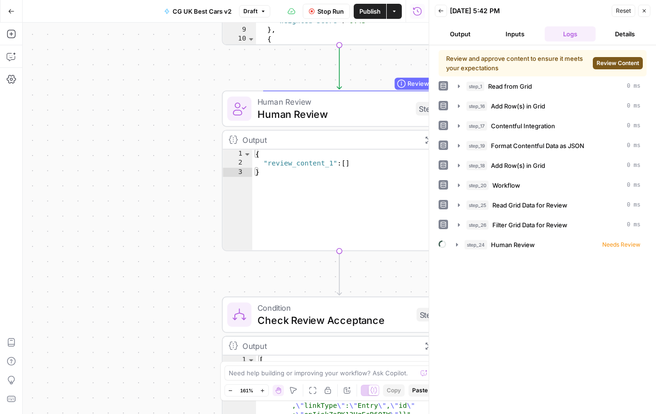
click at [597, 60] on span "Review Content" at bounding box center [618, 63] width 42 height 8
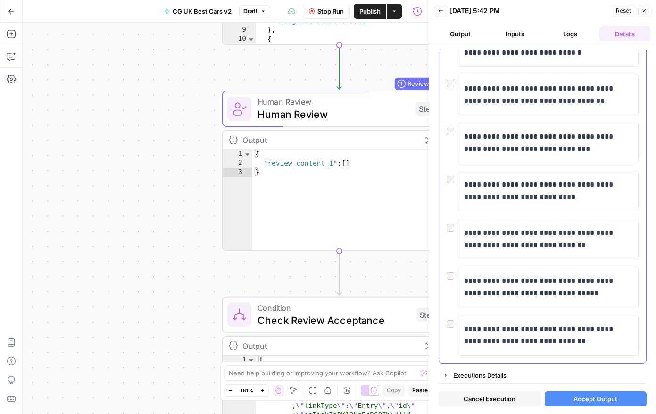
scroll to position [285, 0]
click at [580, 392] on button "Accept Output" at bounding box center [596, 398] width 102 height 15
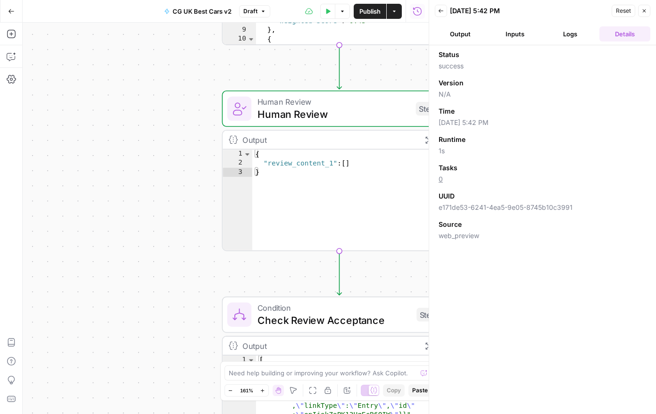
click at [644, 11] on icon "button" at bounding box center [644, 10] width 3 height 3
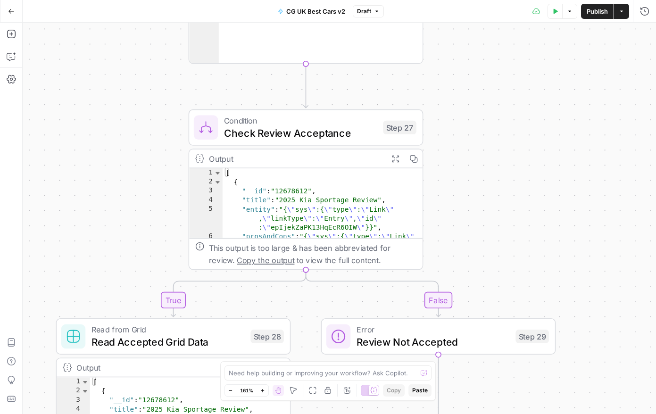
drag, startPoint x: 191, startPoint y: 270, endPoint x: 160, endPoint y: 41, distance: 231.2
click at [155, 30] on div "true false Workflow Input Settings Inputs Read from Grid Read from Grid Step 1 …" at bounding box center [339, 218] width 633 height 391
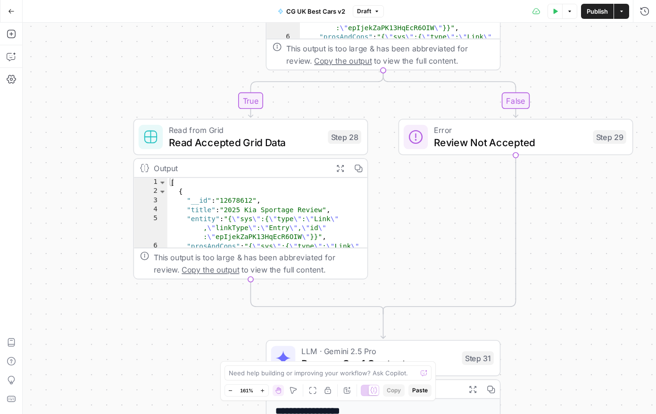
drag, startPoint x: 183, startPoint y: 127, endPoint x: 218, endPoint y: 17, distance: 116.0
click at [216, 0] on html "PistonHeads New Home Browse Insights Opportunities Your Data Recent Grids CG UK…" at bounding box center [328, 207] width 656 height 414
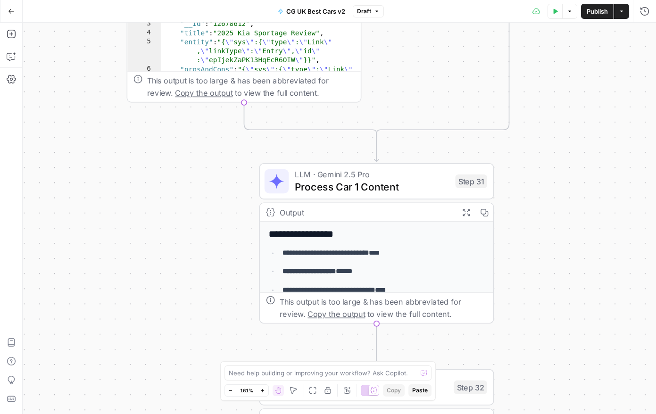
drag, startPoint x: 208, startPoint y: 195, endPoint x: 183, endPoint y: 76, distance: 121.0
click at [183, 100] on div "true false Workflow Input Settings Inputs Read from Grid Read from Grid Step 1 …" at bounding box center [339, 218] width 633 height 391
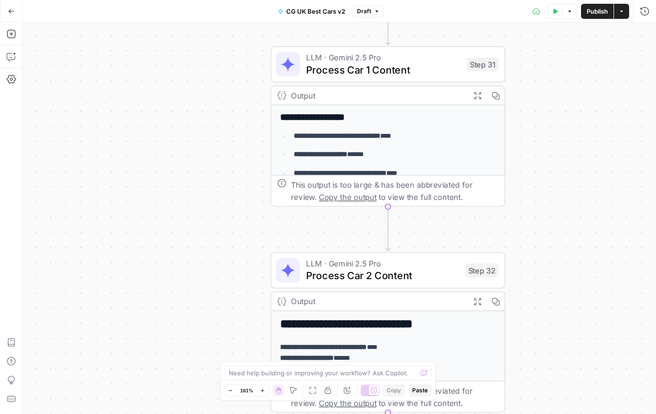
drag, startPoint x: 224, startPoint y: 103, endPoint x: 222, endPoint y: 91, distance: 12.5
click at [222, 91] on div "true false Workflow Input Settings Inputs Read from Grid Read from Grid Step 1 …" at bounding box center [339, 218] width 633 height 391
click at [365, 76] on span "Process Car 1 Content" at bounding box center [383, 69] width 155 height 15
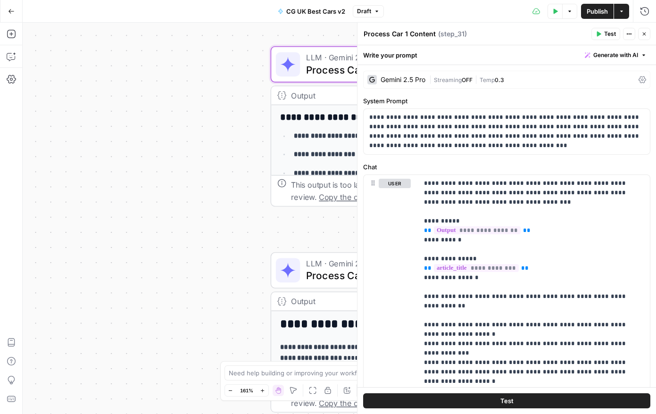
click at [611, 40] on header "Process Car 1 Content Process Car 1 Content ( step_31 ) Test Actions Close" at bounding box center [506, 34] width 299 height 23
click at [611, 37] on span "Test" at bounding box center [610, 34] width 12 height 8
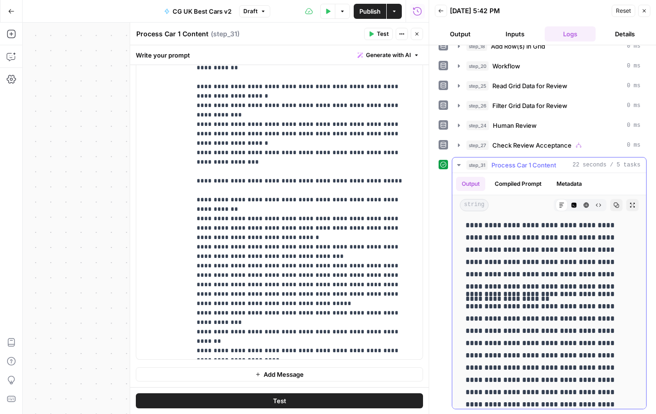
scroll to position [608, 0]
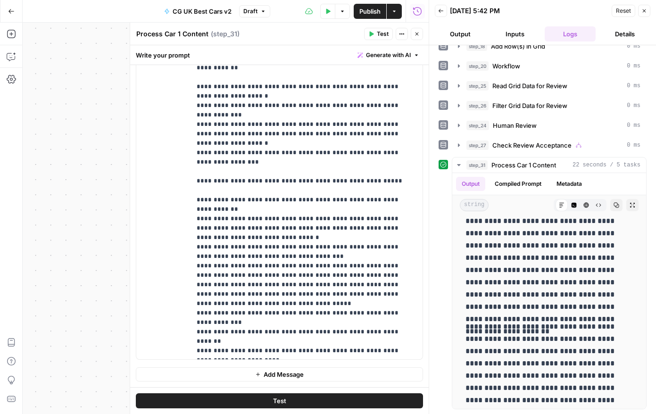
click at [418, 36] on icon "button" at bounding box center [417, 34] width 6 height 6
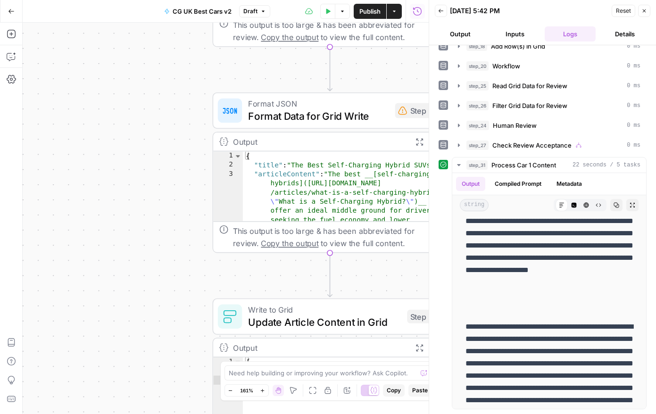
click at [195, 138] on div "true false Workflow Input Settings Inputs Read from Grid Read from Grid Step 1 …" at bounding box center [226, 218] width 406 height 391
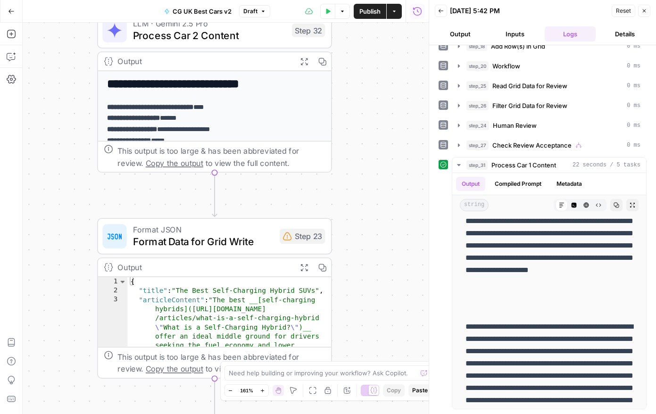
click at [641, 12] on icon "button" at bounding box center [644, 11] width 6 height 6
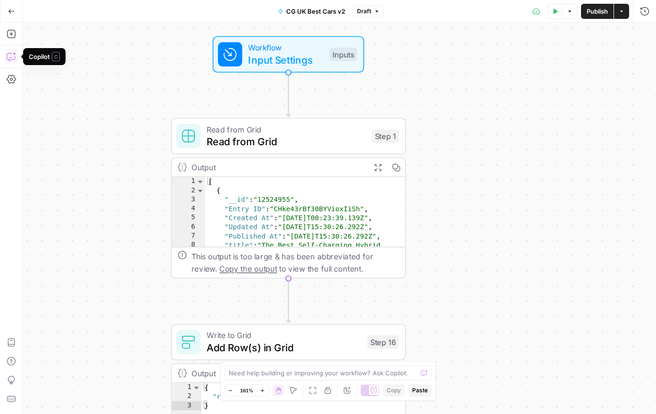
click at [15, 56] on icon "button" at bounding box center [11, 57] width 8 height 8
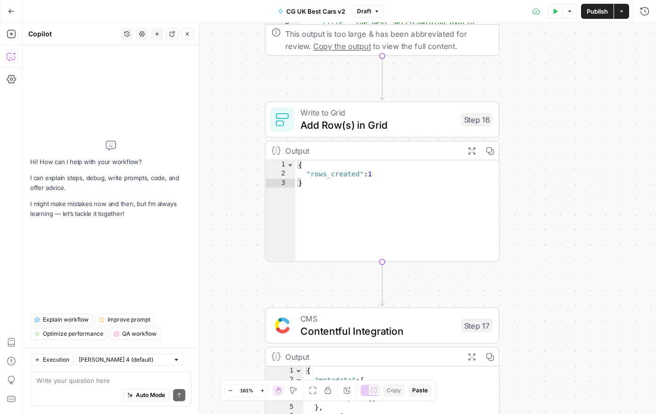
drag, startPoint x: 285, startPoint y: 236, endPoint x: 240, endPoint y: 104, distance: 139.8
click at [241, 97] on div "true false Workflow Input Settings Inputs Read from Grid Read from Grid Step 1 …" at bounding box center [339, 218] width 633 height 391
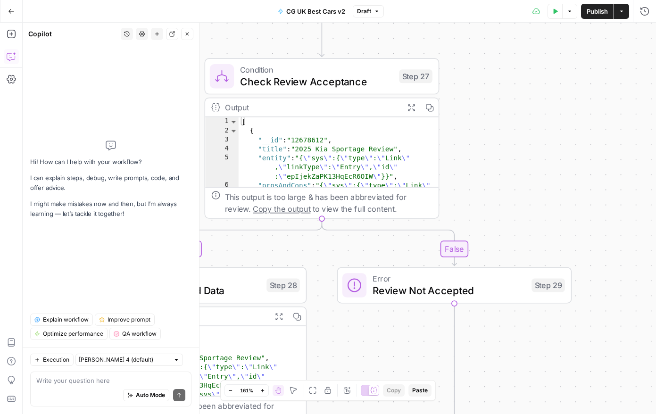
click at [232, 392] on icon "button" at bounding box center [230, 390] width 5 height 5
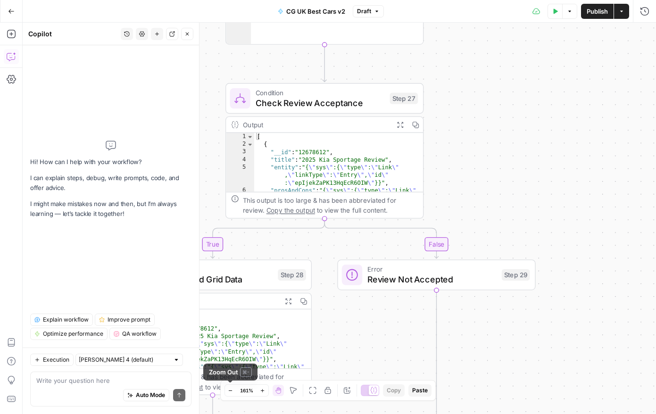
click at [232, 392] on icon "button" at bounding box center [230, 390] width 5 height 5
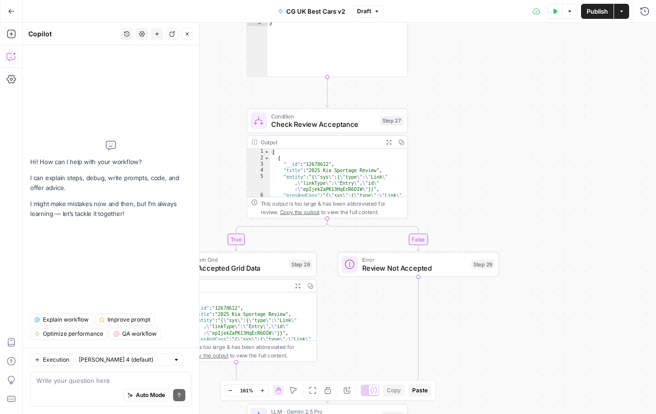
click at [232, 392] on icon "button" at bounding box center [230, 390] width 5 height 5
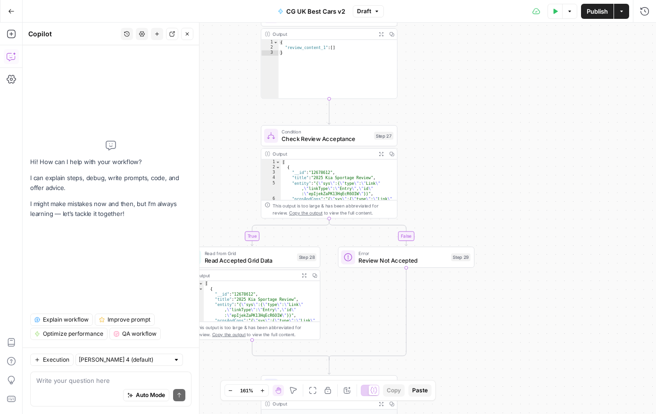
click at [232, 392] on icon "button" at bounding box center [230, 390] width 5 height 5
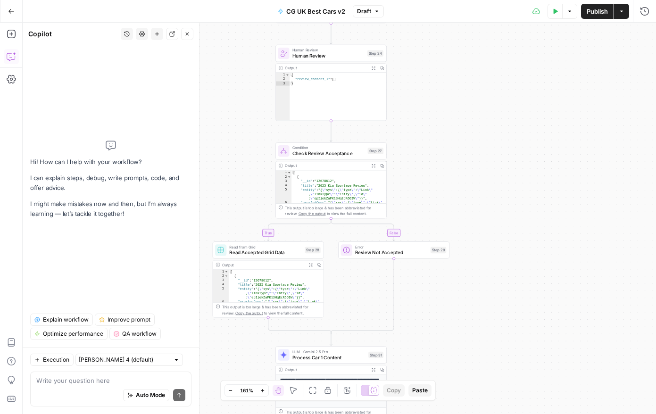
click at [232, 392] on icon "button" at bounding box center [230, 390] width 5 height 5
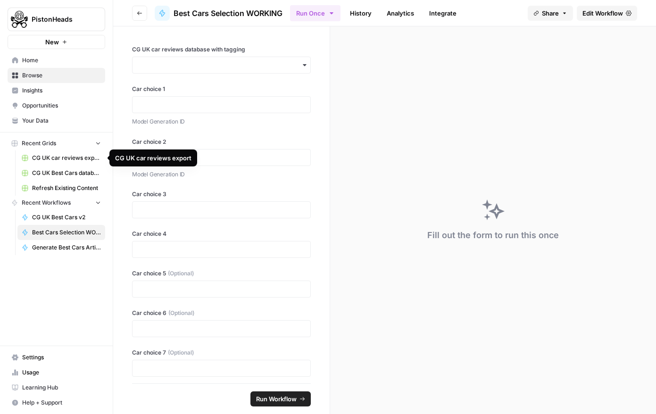
click at [52, 166] on link "CG UK Best Cars database" at bounding box center [61, 173] width 88 height 15
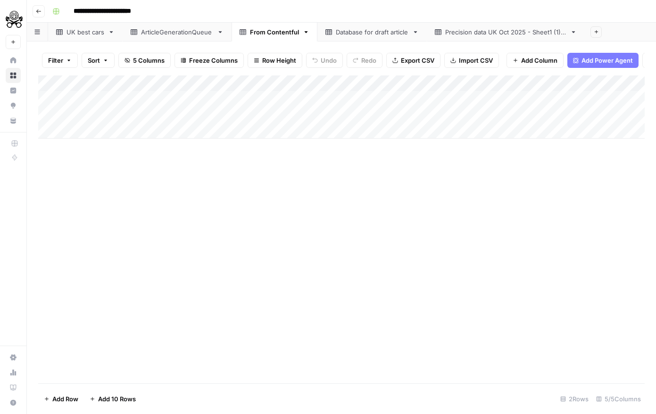
click at [85, 41] on link "UK best cars" at bounding box center [85, 32] width 75 height 19
click at [158, 100] on div "Add Column" at bounding box center [341, 229] width 607 height 308
drag, startPoint x: 157, startPoint y: 126, endPoint x: 155, endPoint y: 162, distance: 35.4
click at [157, 127] on div "Add Column" at bounding box center [341, 229] width 607 height 308
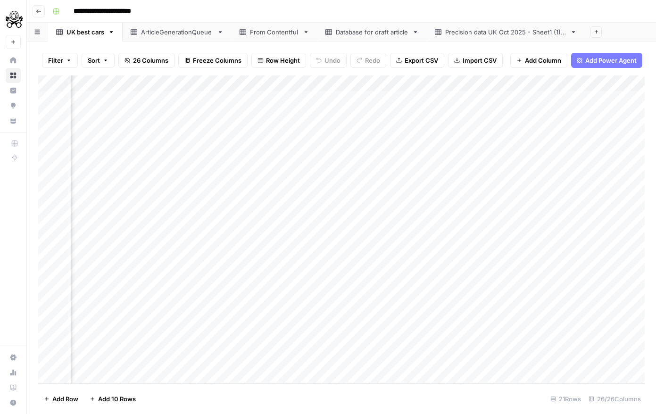
drag, startPoint x: 157, startPoint y: 174, endPoint x: 155, endPoint y: 199, distance: 24.2
click at [157, 174] on div "Add Column" at bounding box center [341, 229] width 607 height 308
click at [155, 212] on div "Add Column" at bounding box center [341, 229] width 607 height 308
click at [279, 39] on link "From Contentful" at bounding box center [275, 32] width 86 height 19
click at [137, 112] on div "Add Column" at bounding box center [341, 106] width 607 height 63
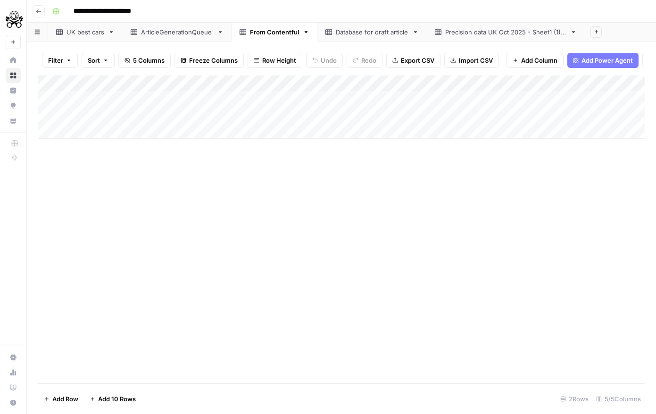
click at [233, 118] on div "Add Column" at bounding box center [341, 106] width 607 height 63
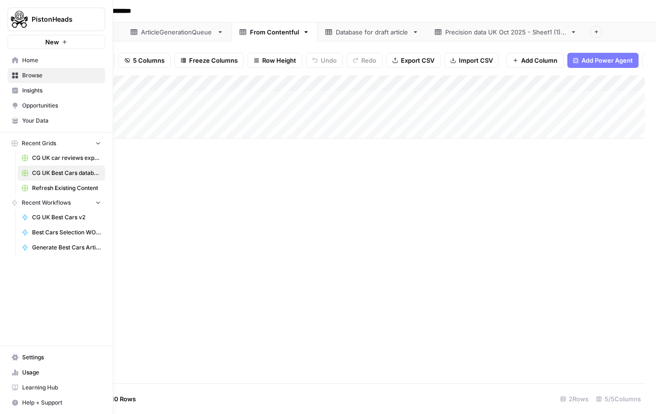
click at [23, 125] on span "Your Data" at bounding box center [61, 120] width 79 height 8
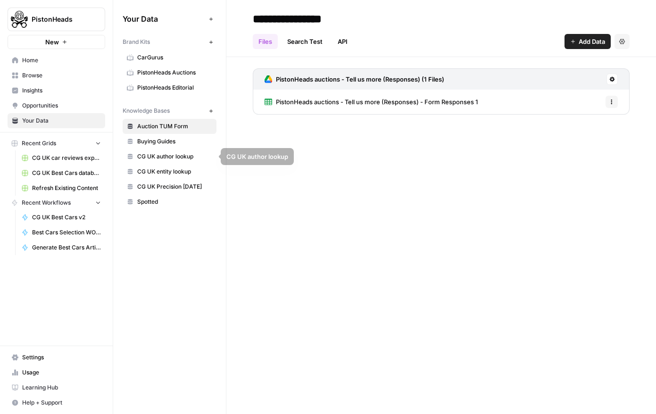
click at [134, 167] on link "CG UK entity lookup" at bounding box center [170, 171] width 94 height 15
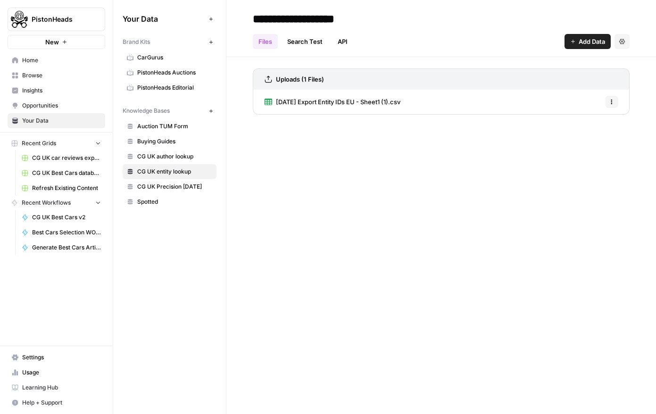
click at [356, 101] on span "[DATE] Export Entity IDs EU - Sheet1 (1).csv" at bounding box center [338, 101] width 125 height 9
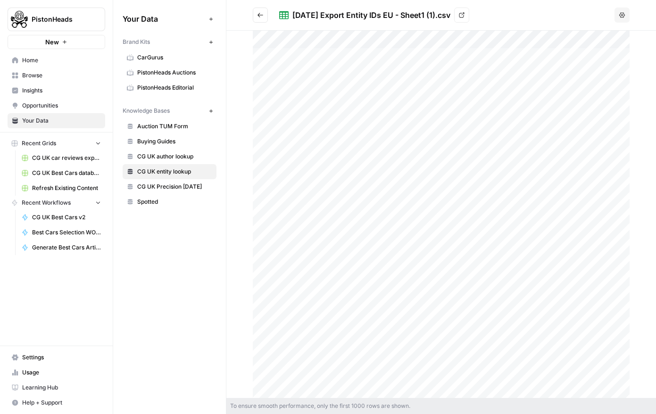
click at [183, 184] on span "CG UK Precision [DATE]" at bounding box center [174, 187] width 75 height 8
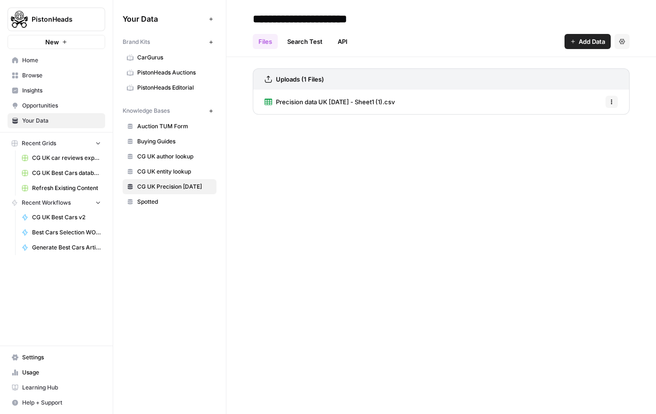
click at [288, 105] on span "Precision data UK Oct 2025 - Sheet1 (1).csv" at bounding box center [335, 101] width 119 height 9
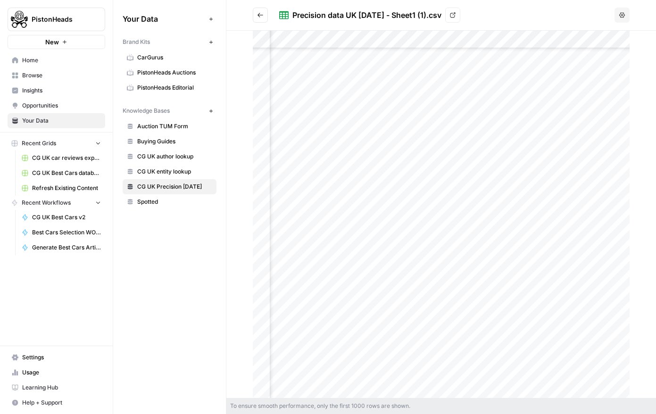
scroll to position [9773, 1294]
click at [160, 175] on span "CG UK entity lookup" at bounding box center [174, 171] width 75 height 8
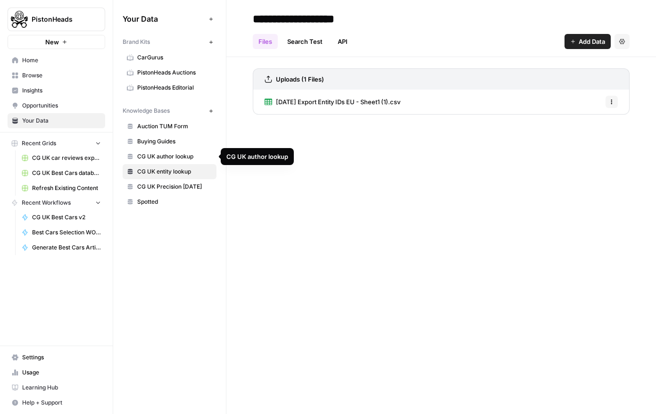
click at [165, 159] on span "CG UK author lookup" at bounding box center [174, 156] width 75 height 8
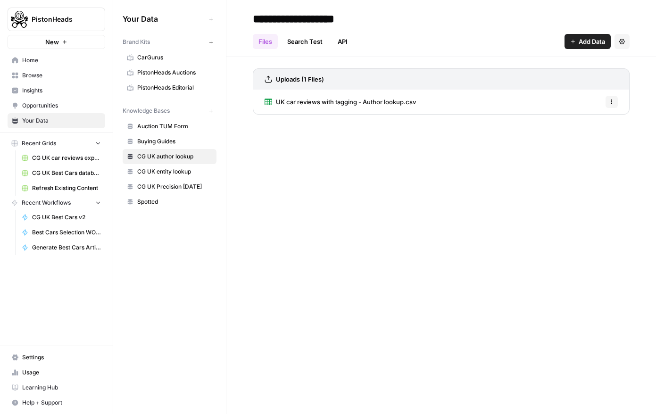
click at [271, 108] on link "UK car reviews with tagging - Author lookup.csv" at bounding box center [340, 102] width 151 height 25
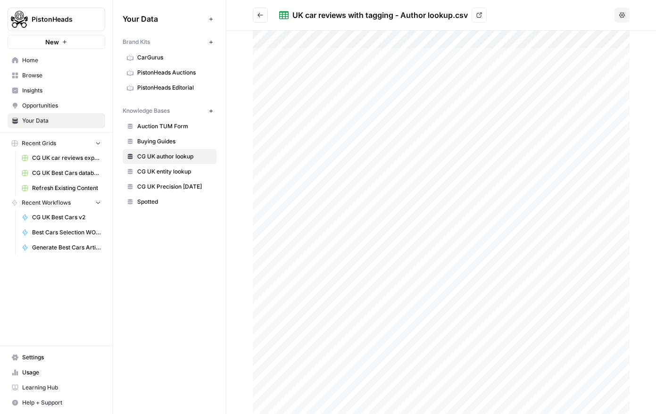
click at [260, 18] on icon "Go back" at bounding box center [260, 15] width 7 height 7
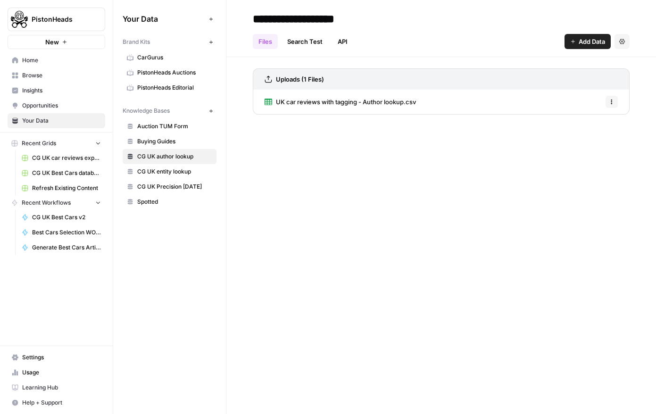
click at [54, 178] on link "CG UK Best Cars database" at bounding box center [61, 173] width 88 height 15
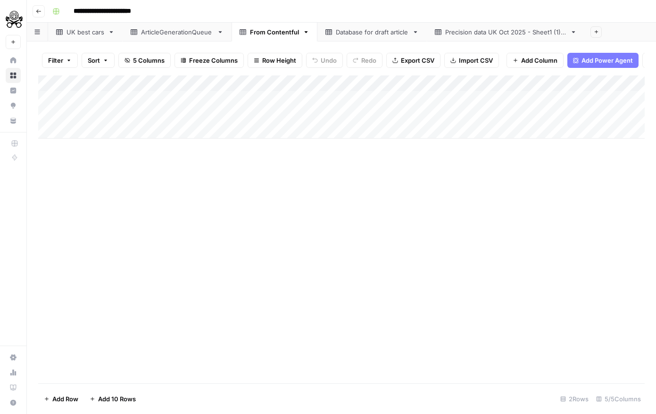
click at [356, 32] on div "Database for draft article" at bounding box center [372, 31] width 73 height 9
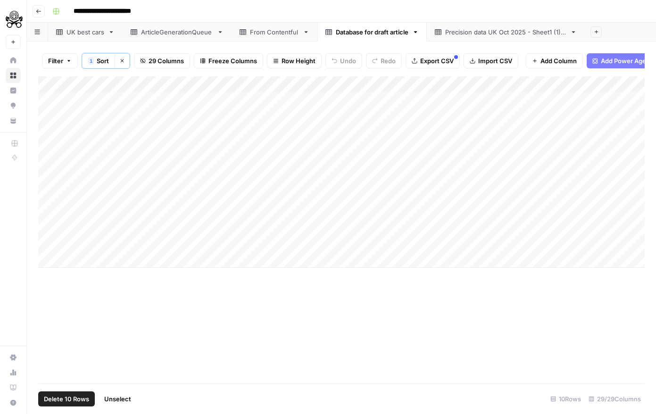
click at [55, 86] on div "Add Column" at bounding box center [341, 171] width 607 height 191
click at [75, 399] on span "Delete 10 Rows" at bounding box center [66, 398] width 45 height 9
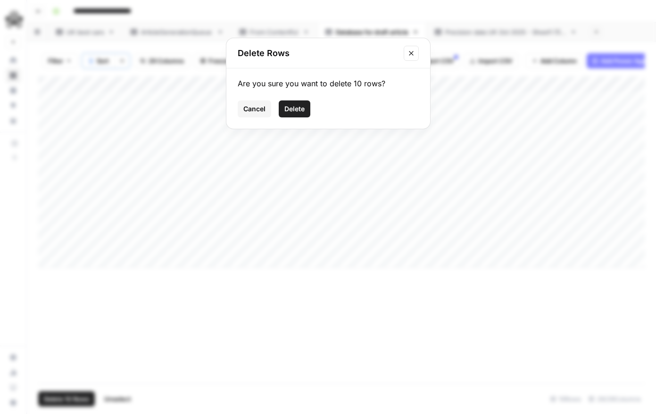
click at [311, 114] on div "Cancel Delete" at bounding box center [328, 108] width 181 height 17
click at [295, 111] on span "Delete" at bounding box center [294, 108] width 20 height 9
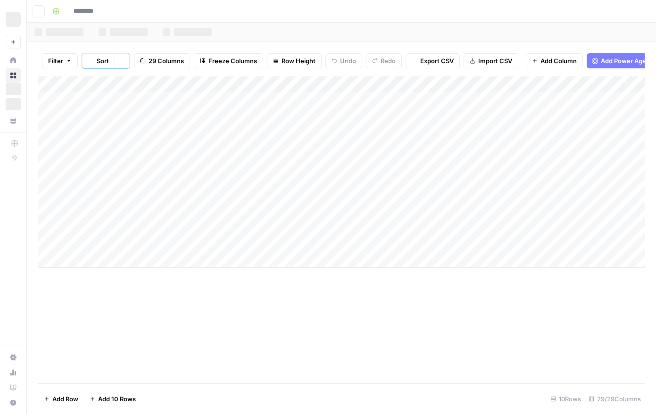
type input "**********"
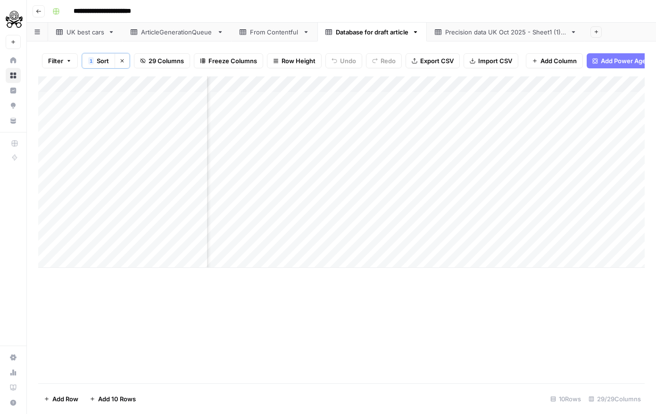
scroll to position [0, 3418]
